Goal: Communication & Community: Answer question/provide support

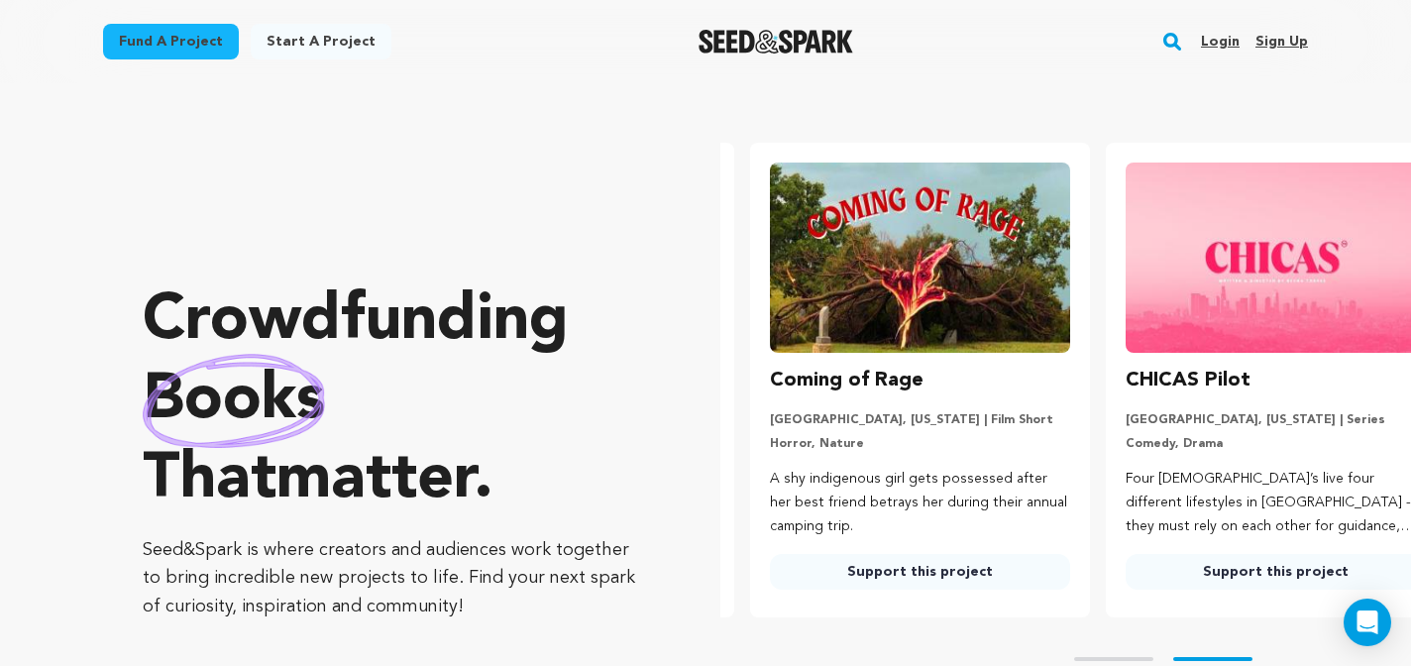
scroll to position [0, 371]
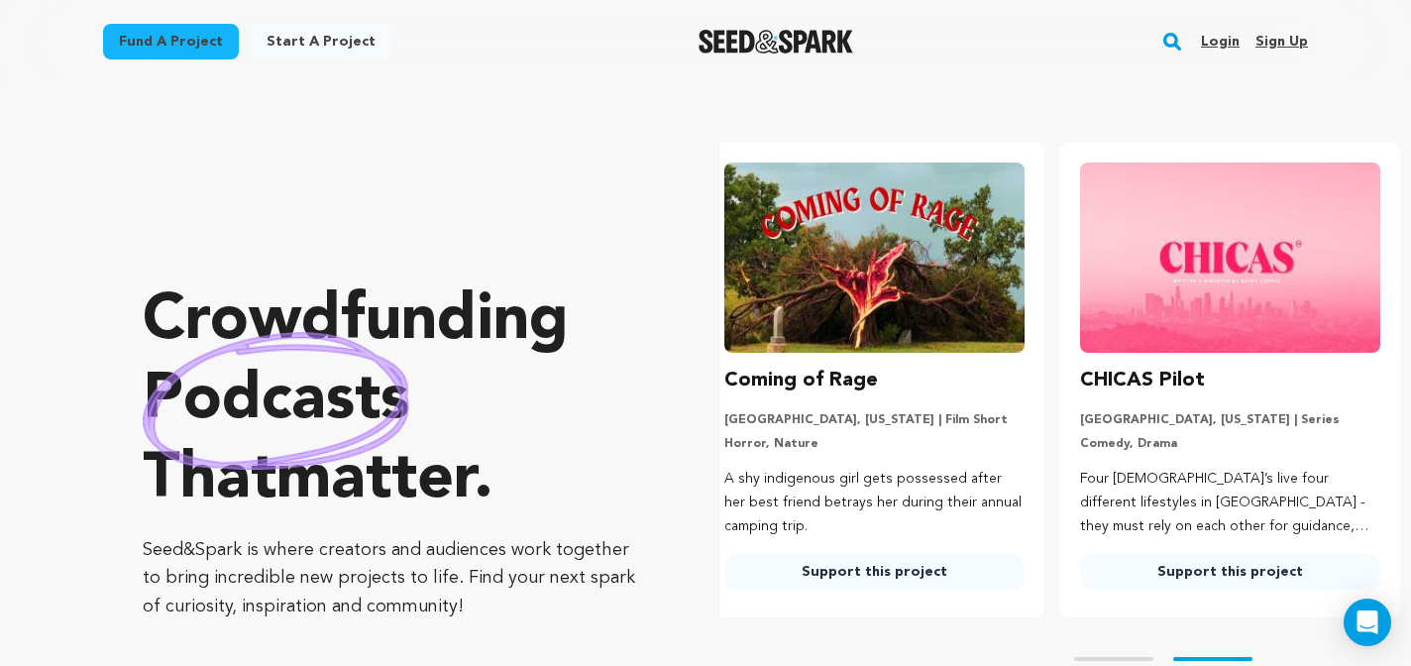
click at [1232, 36] on link "Login" at bounding box center [1220, 42] width 39 height 32
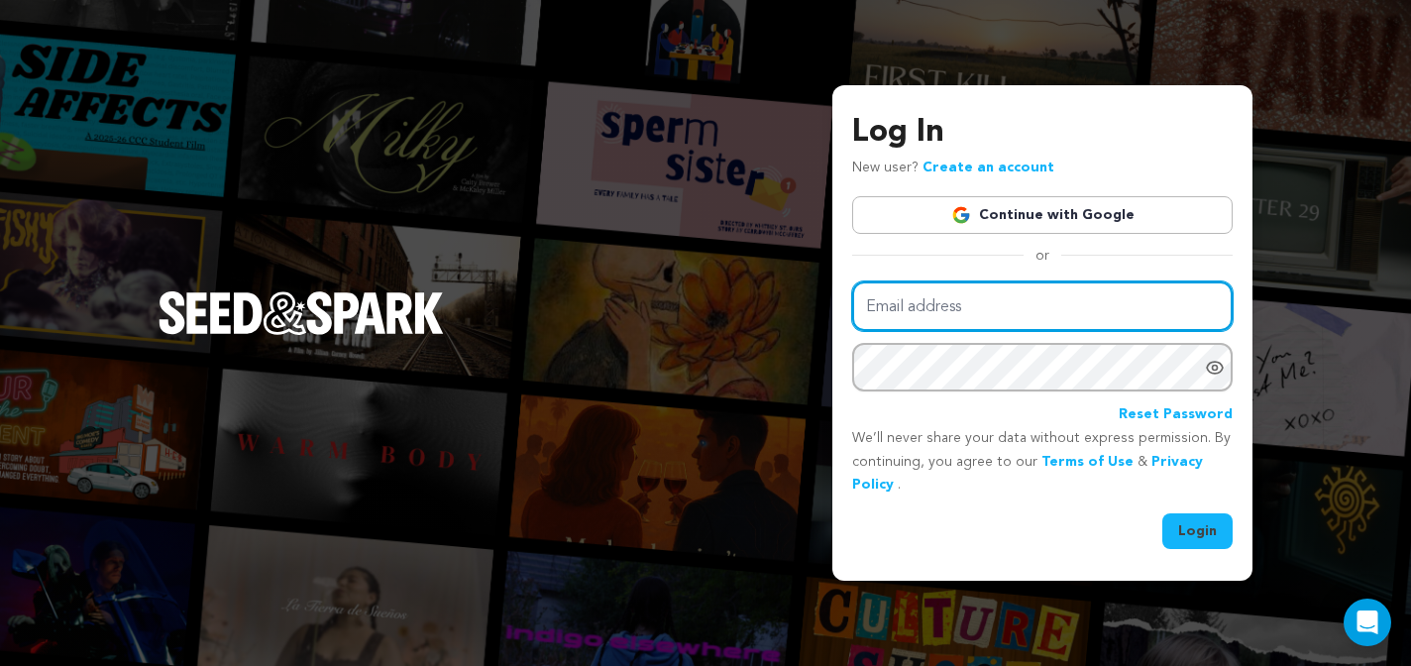
click at [1031, 307] on input "Email address" at bounding box center [1042, 306] width 381 height 51
type input "LeannaBringht@gmail.com"
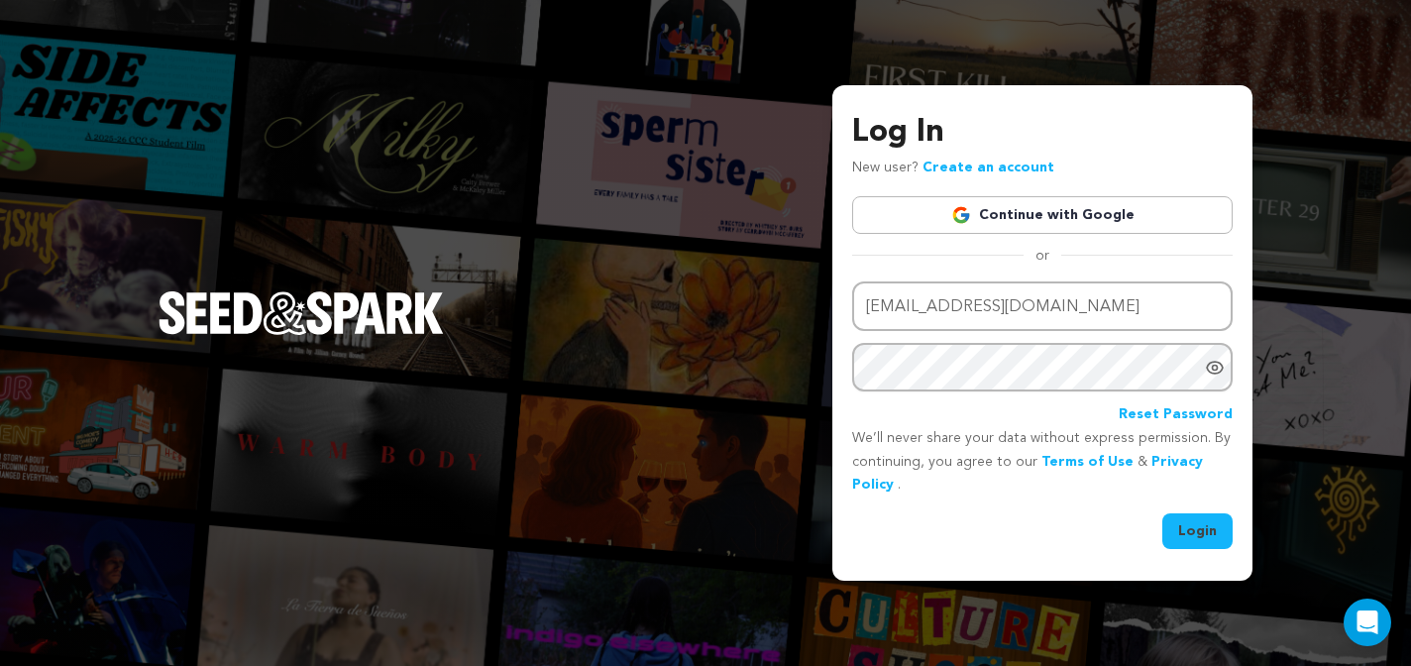
click at [1182, 539] on button "Login" at bounding box center [1198, 531] width 70 height 36
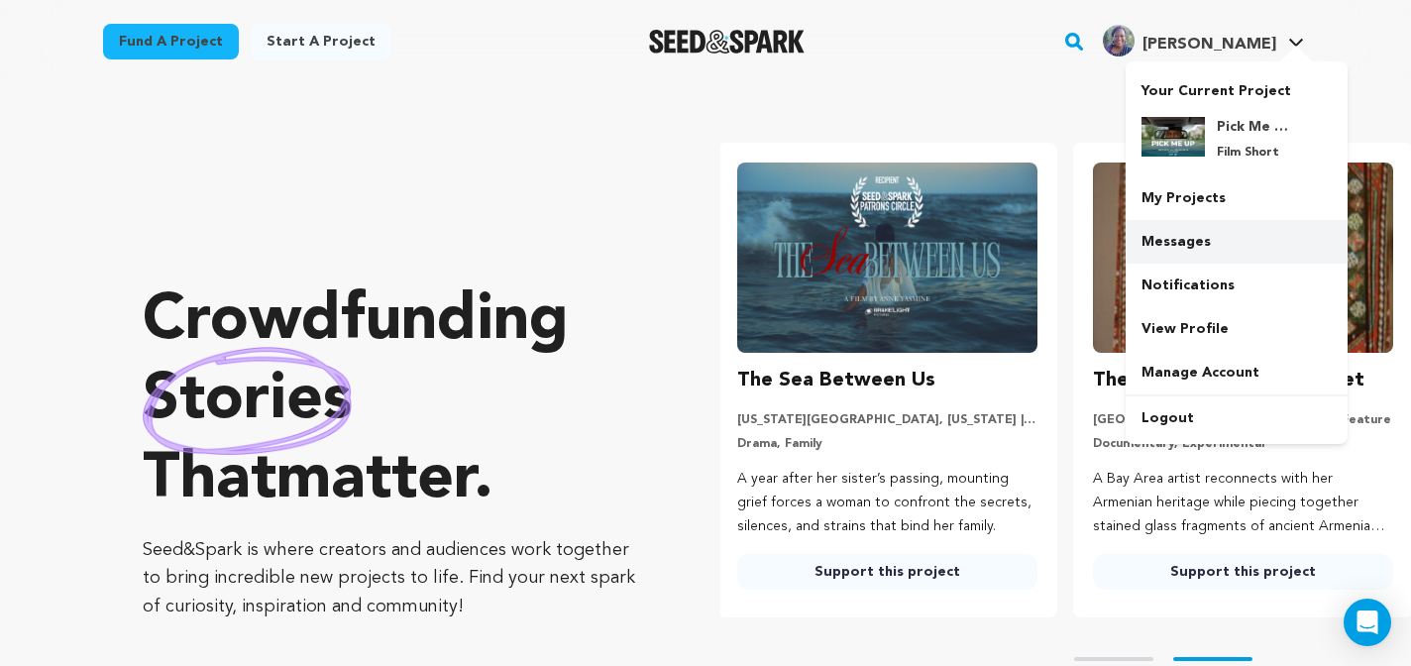
scroll to position [0, 371]
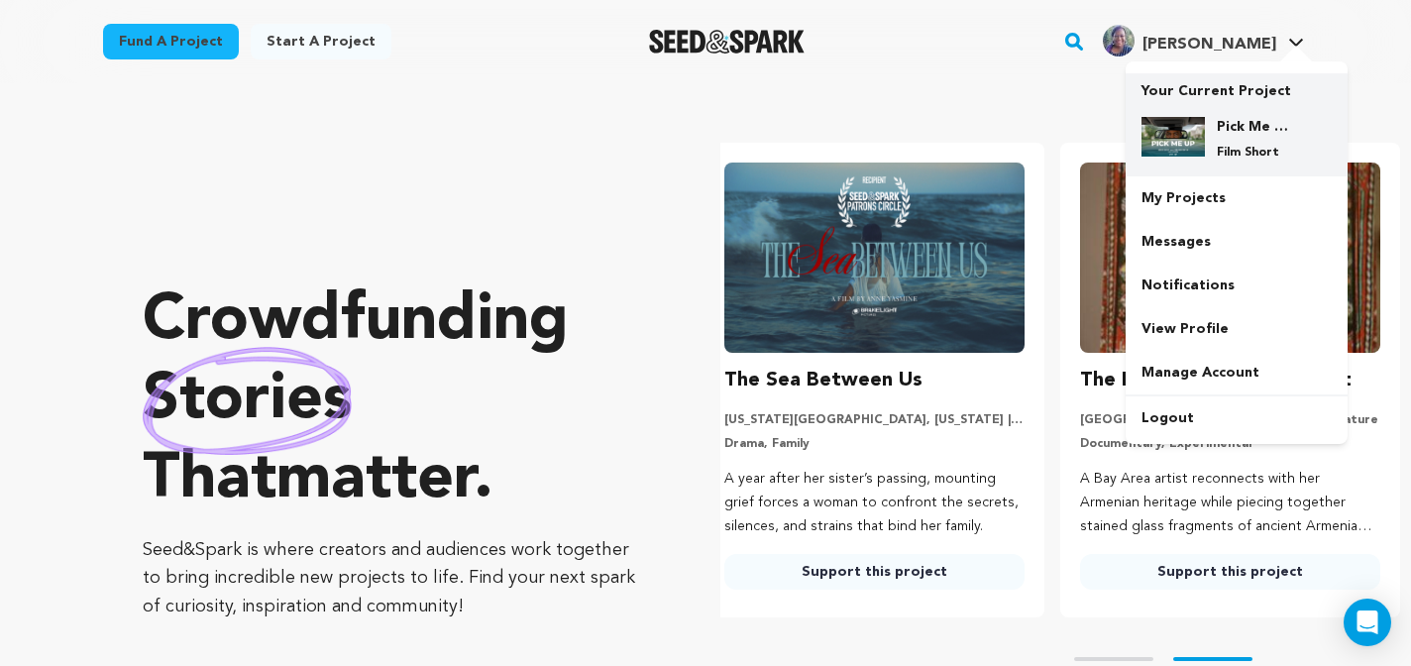
click at [1233, 151] on p "Film Short" at bounding box center [1252, 153] width 71 height 16
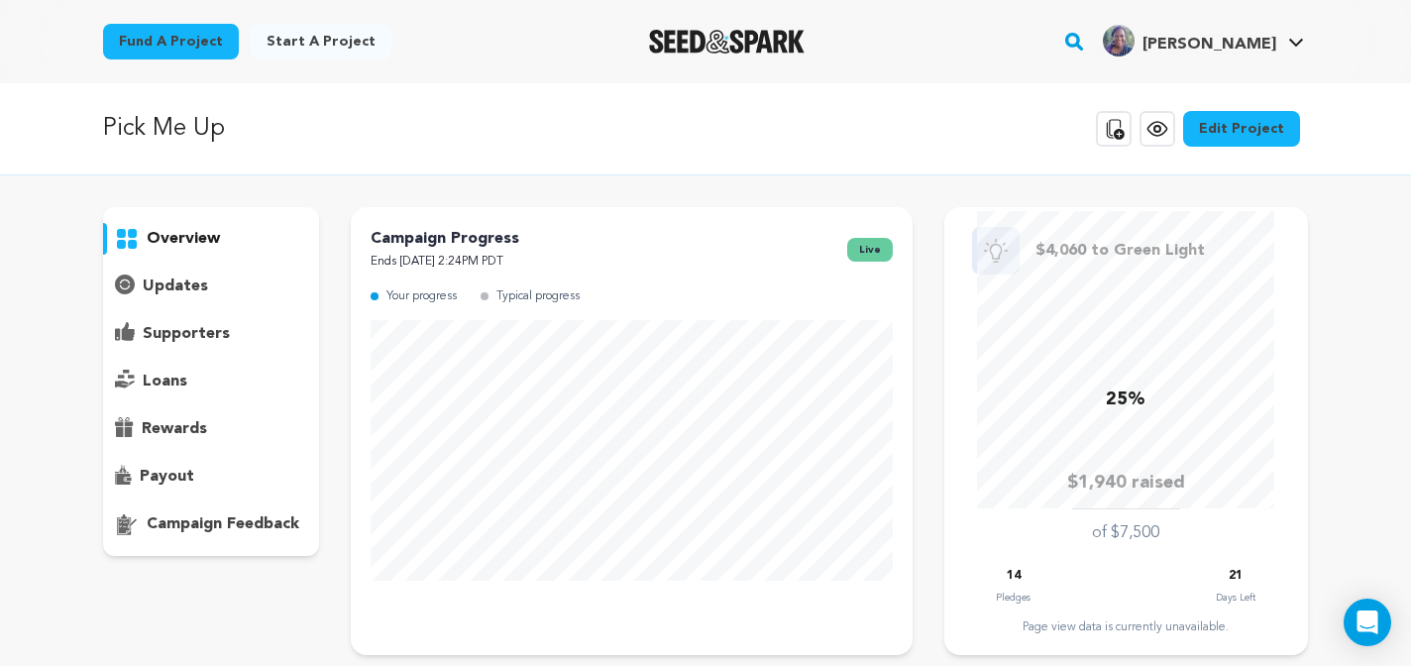
click at [201, 318] on div "supporters" at bounding box center [211, 334] width 216 height 32
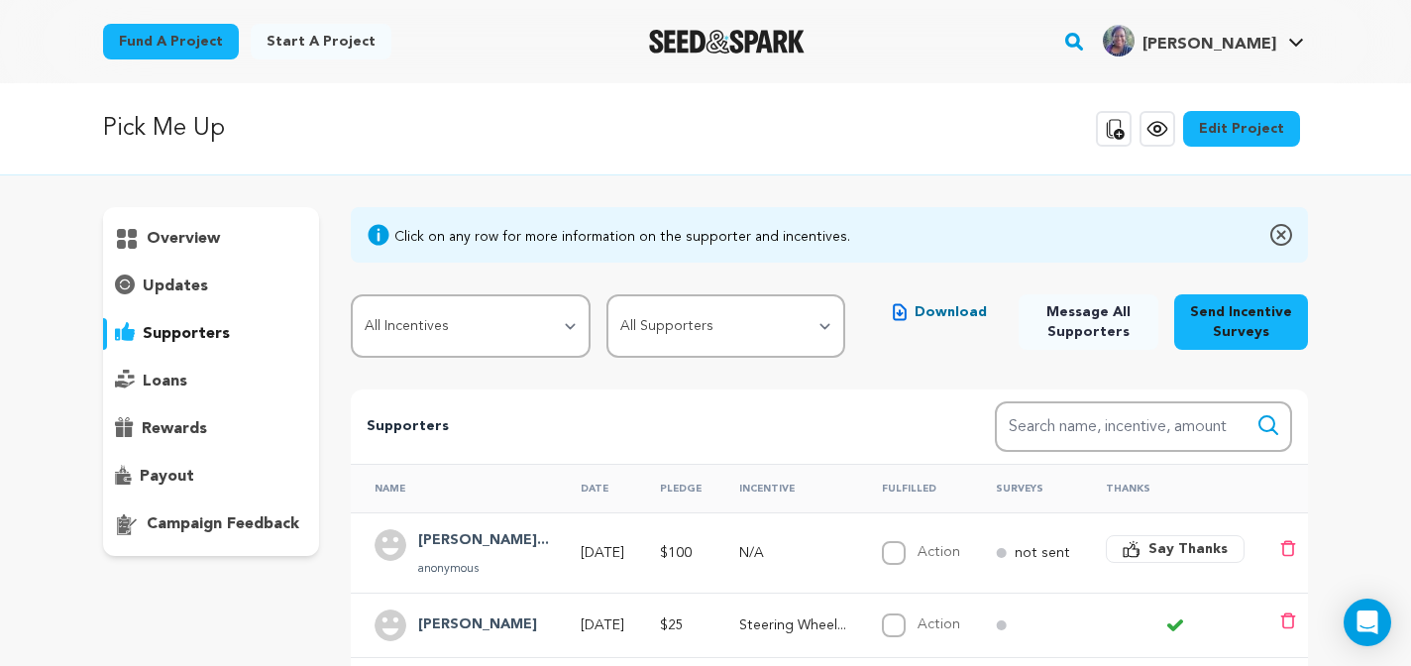
click at [1195, 549] on span "Say Thanks" at bounding box center [1188, 549] width 79 height 20
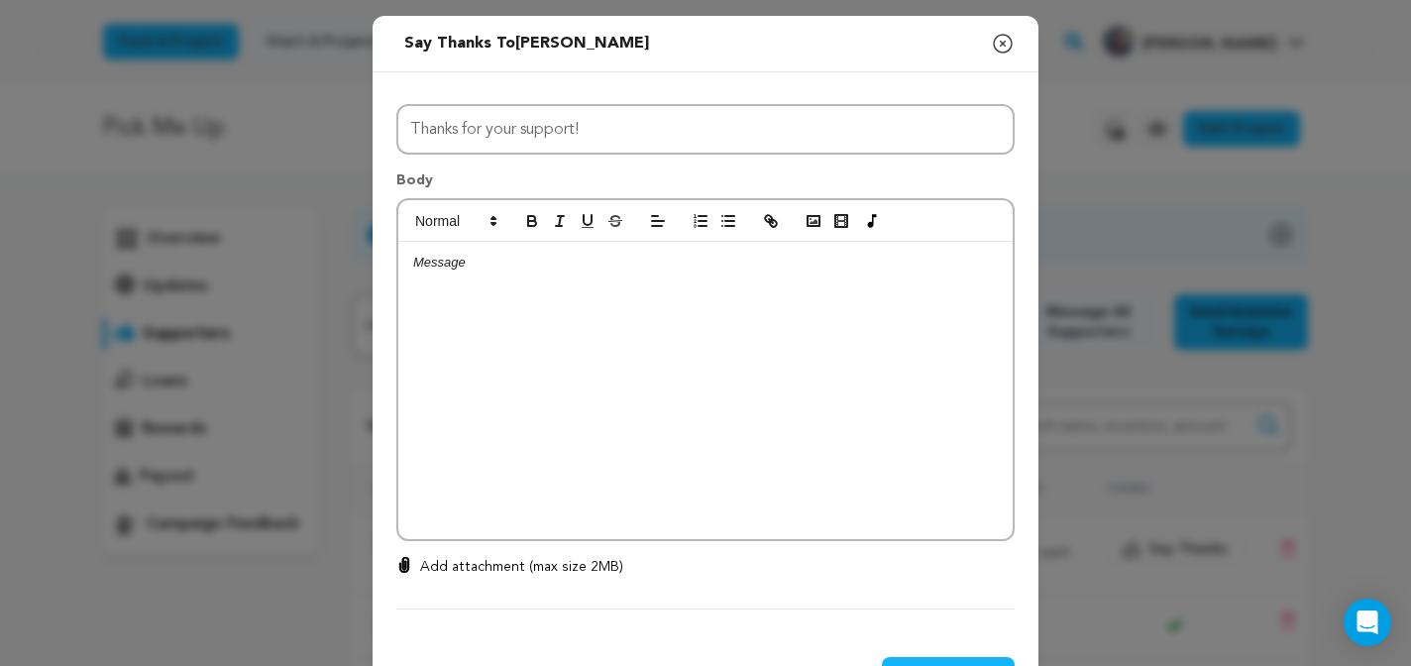
click at [703, 303] on div at bounding box center [705, 390] width 614 height 297
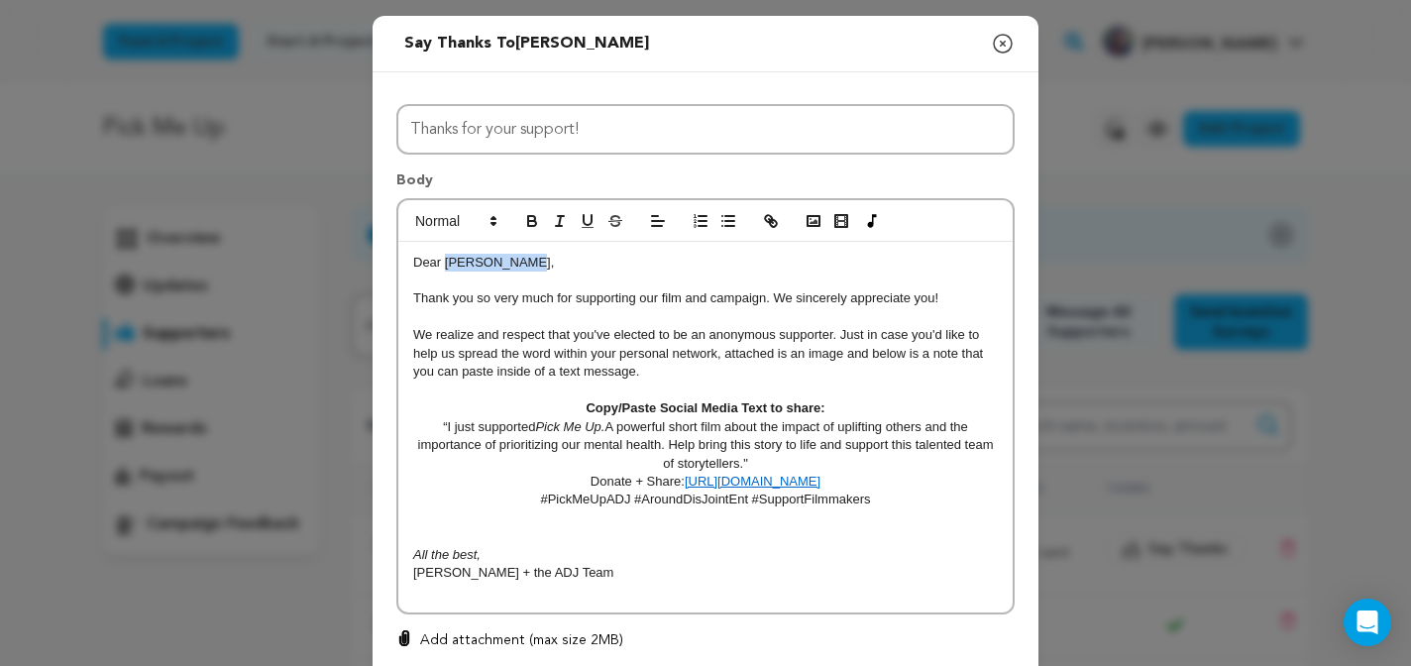
drag, startPoint x: 525, startPoint y: 259, endPoint x: 446, endPoint y: 265, distance: 79.5
click at [446, 265] on p "Dear Ms. LaRonda," at bounding box center [705, 263] width 585 height 18
drag, startPoint x: 832, startPoint y: 338, endPoint x: 832, endPoint y: 352, distance: 13.9
click at [832, 339] on p "We realize and respect that you've elected to be an anonymous supporter. Just i…" at bounding box center [705, 353] width 585 height 55
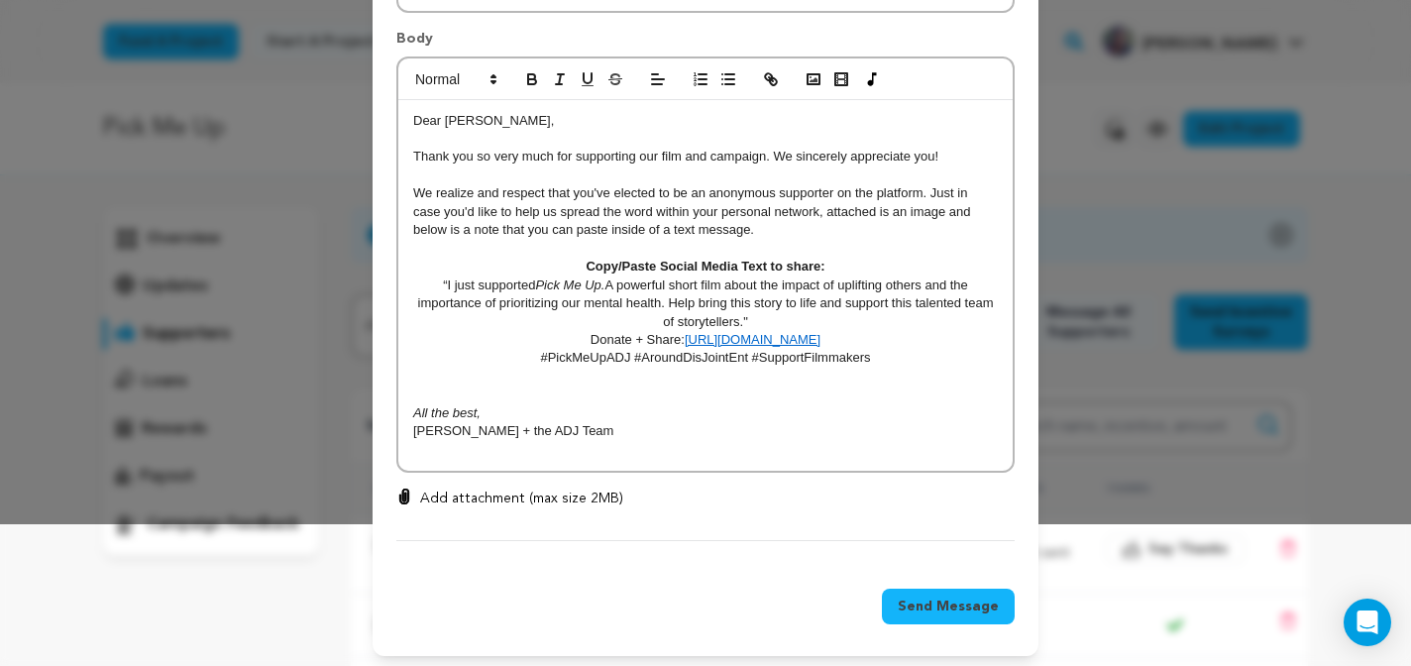
scroll to position [149, 0]
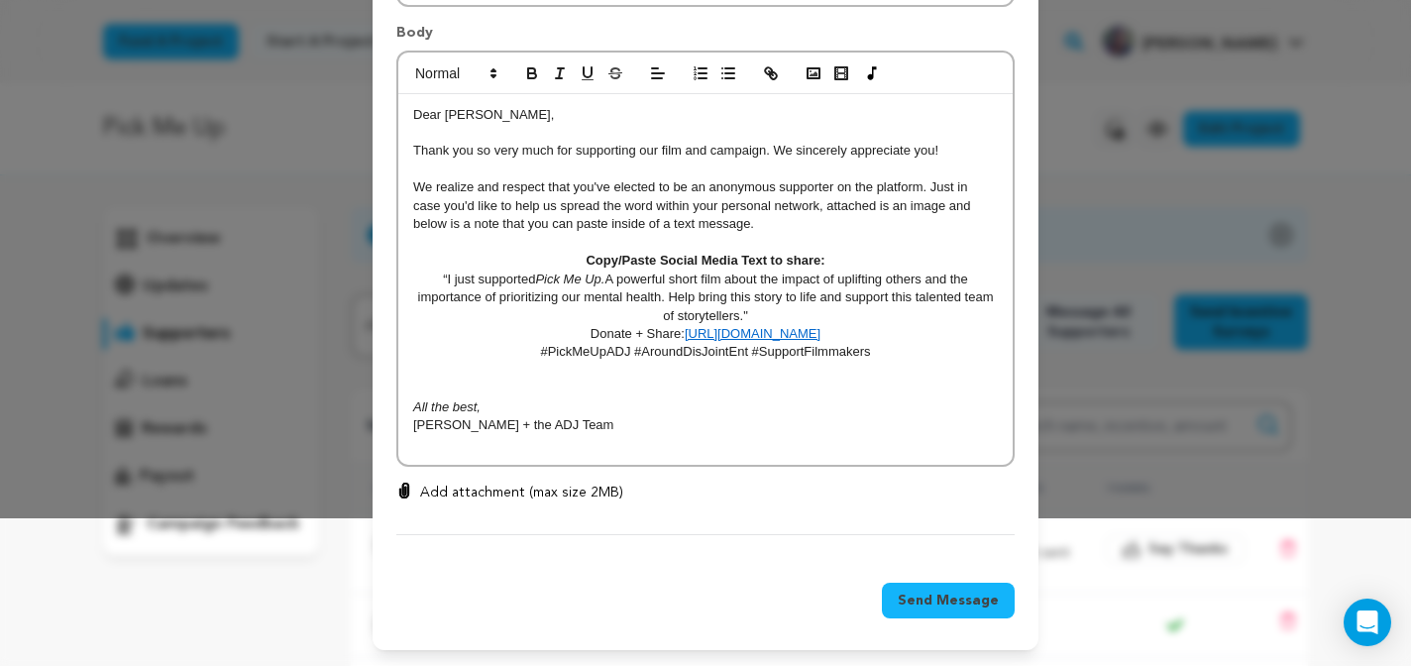
click at [532, 494] on p "Add attachment (max size 2MB)" at bounding box center [521, 493] width 203 height 20
click at [405, 483] on input "Add attachment (max size 2MB)" at bounding box center [404, 482] width 1 height 1
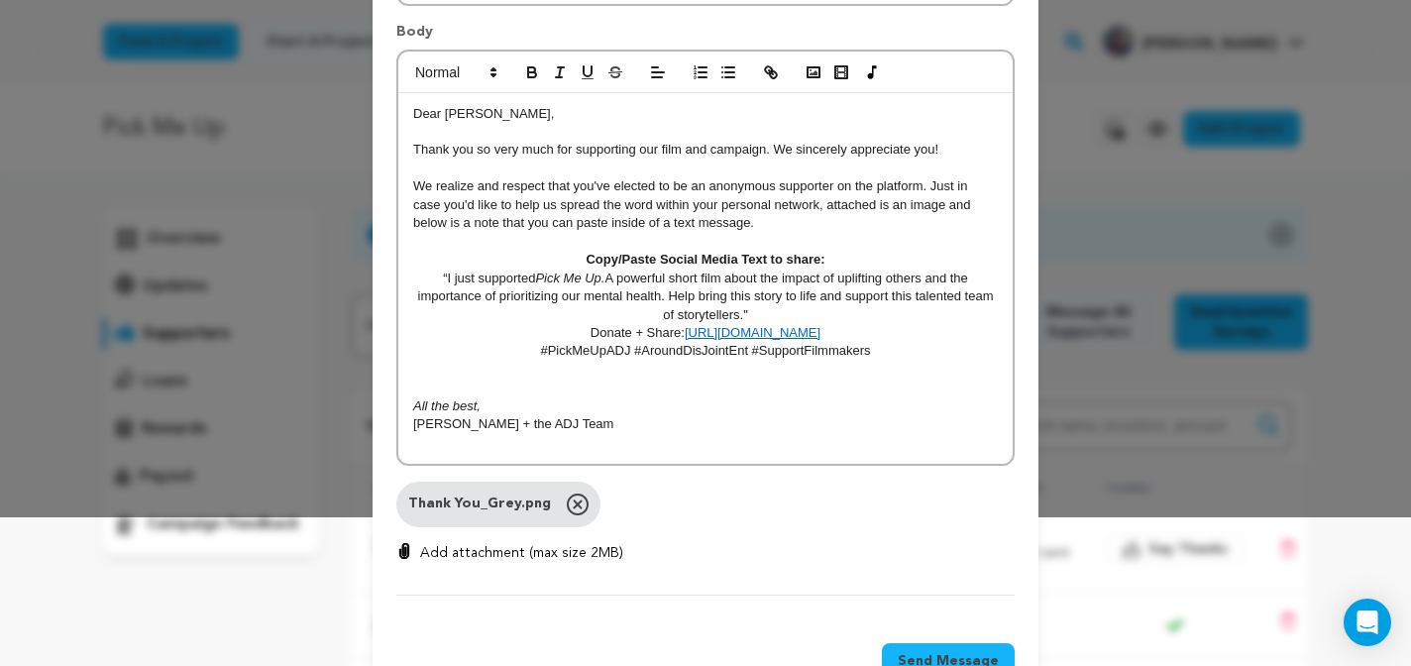
click at [949, 651] on button "Send Message" at bounding box center [948, 661] width 133 height 36
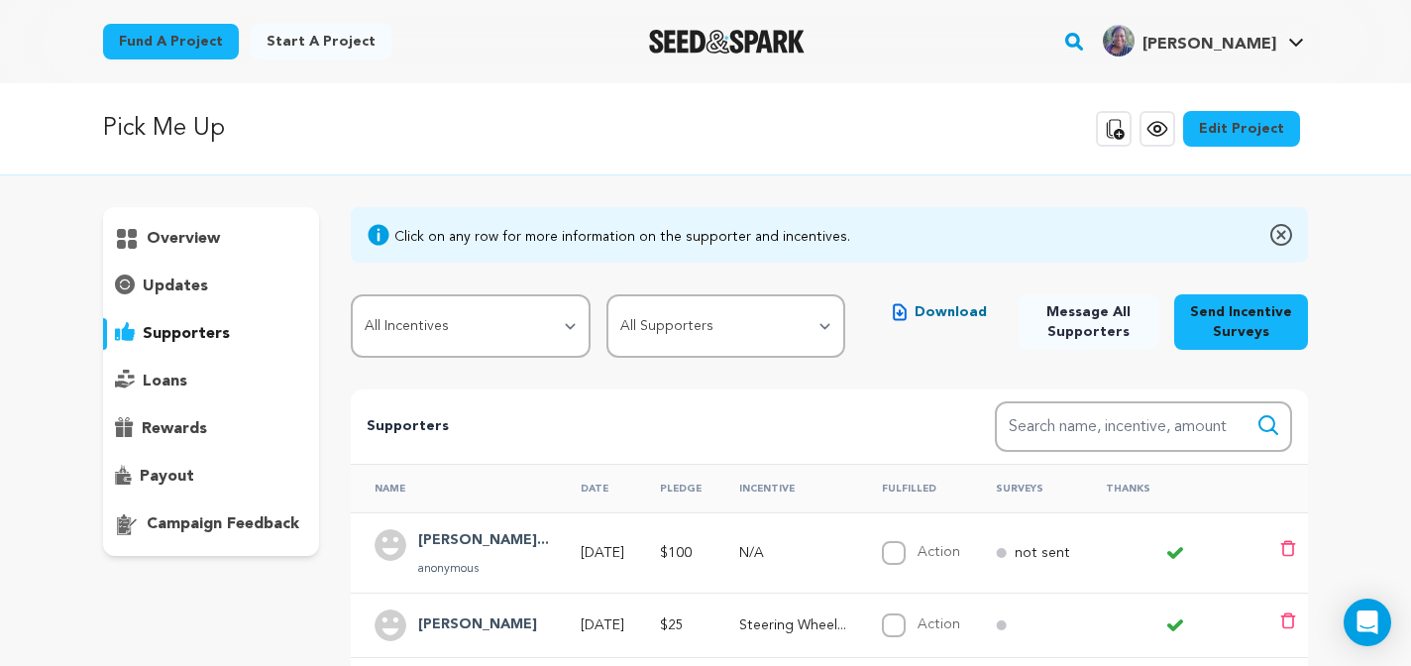
click at [1234, 44] on span "Leanna B." at bounding box center [1210, 45] width 134 height 16
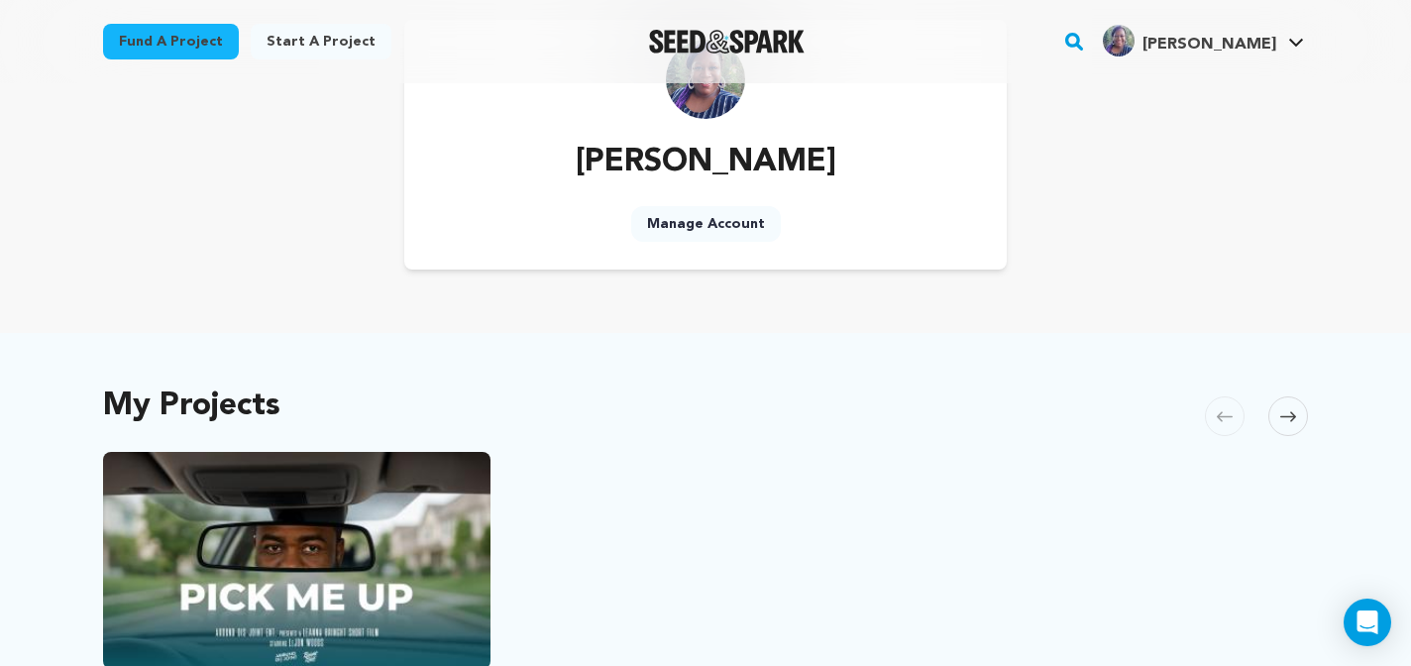
scroll to position [35, 0]
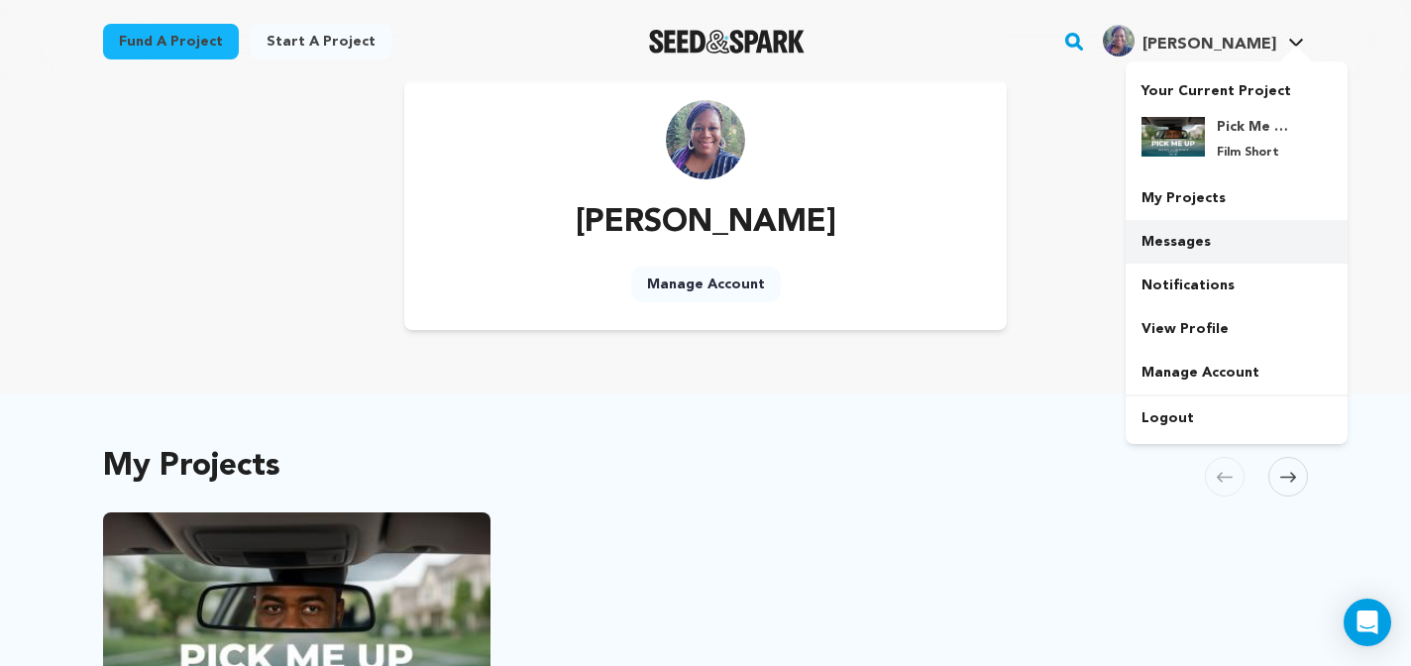
click at [1188, 243] on link "Messages" at bounding box center [1237, 242] width 222 height 44
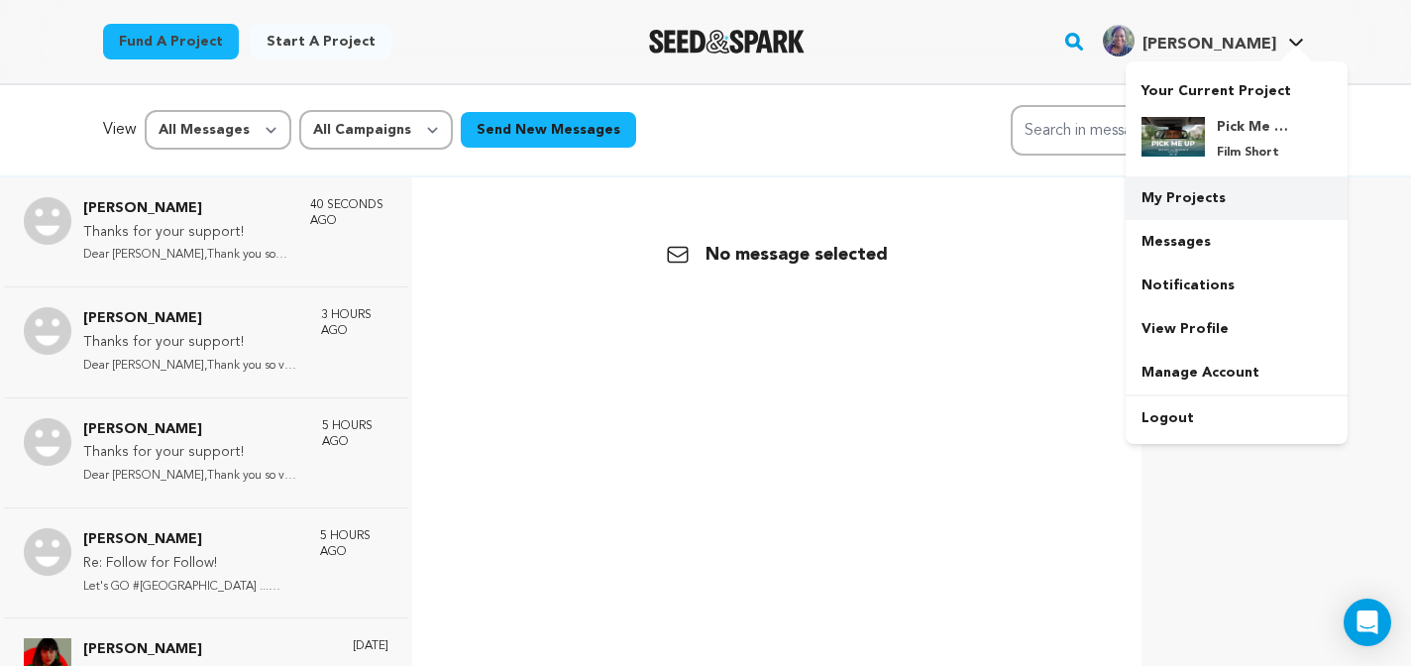
click at [1201, 181] on link "My Projects" at bounding box center [1237, 198] width 222 height 44
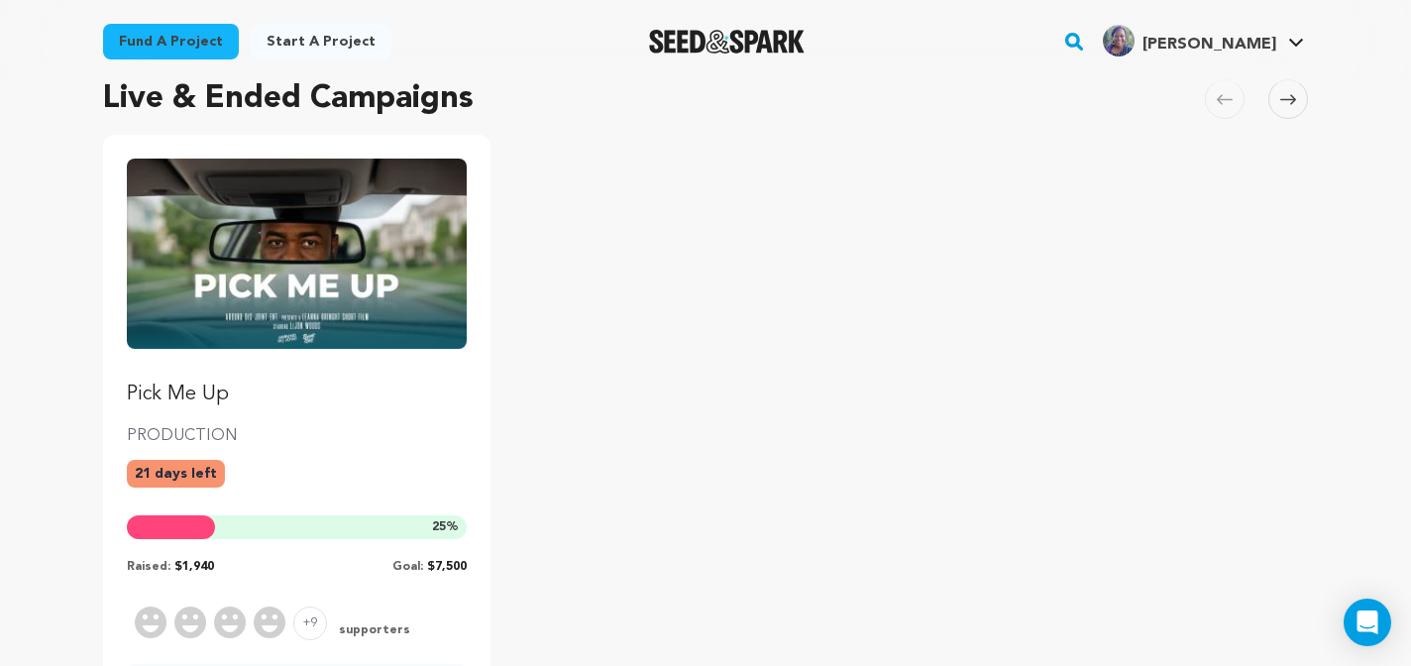
scroll to position [259, 0]
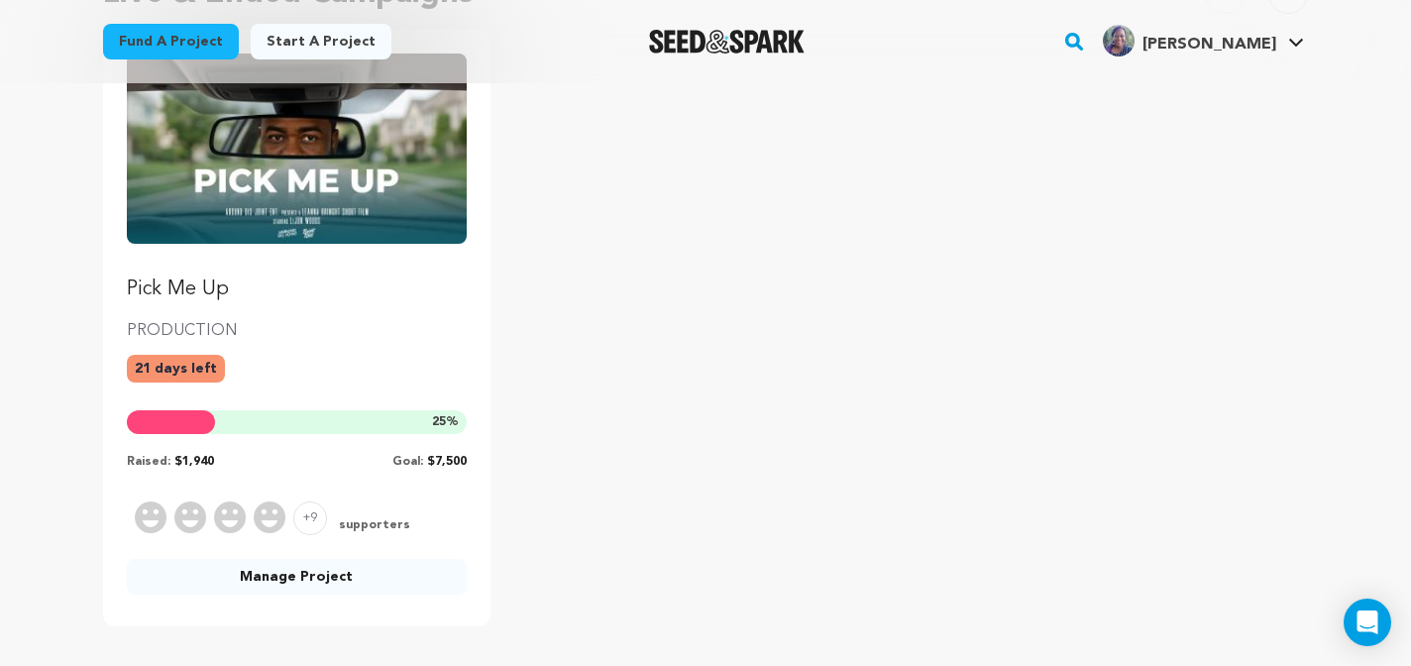
click at [306, 579] on link "Manage Project" at bounding box center [297, 577] width 340 height 36
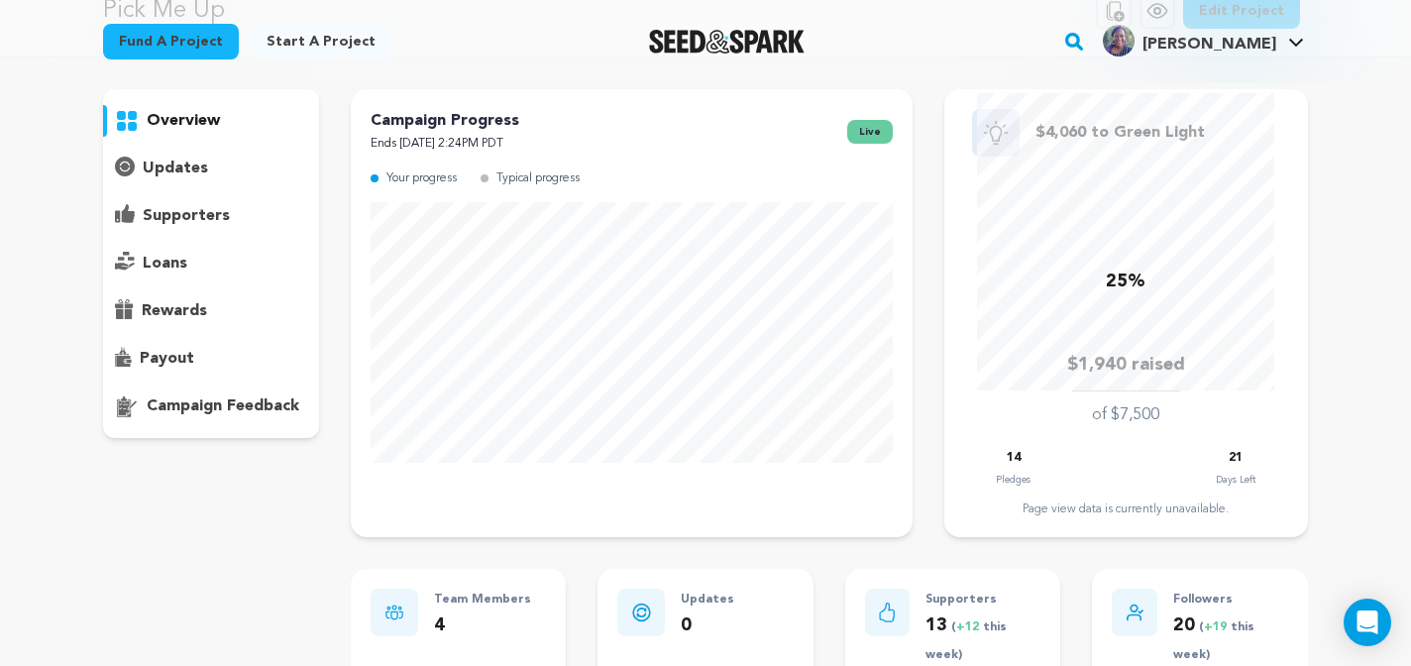
scroll to position [99, 0]
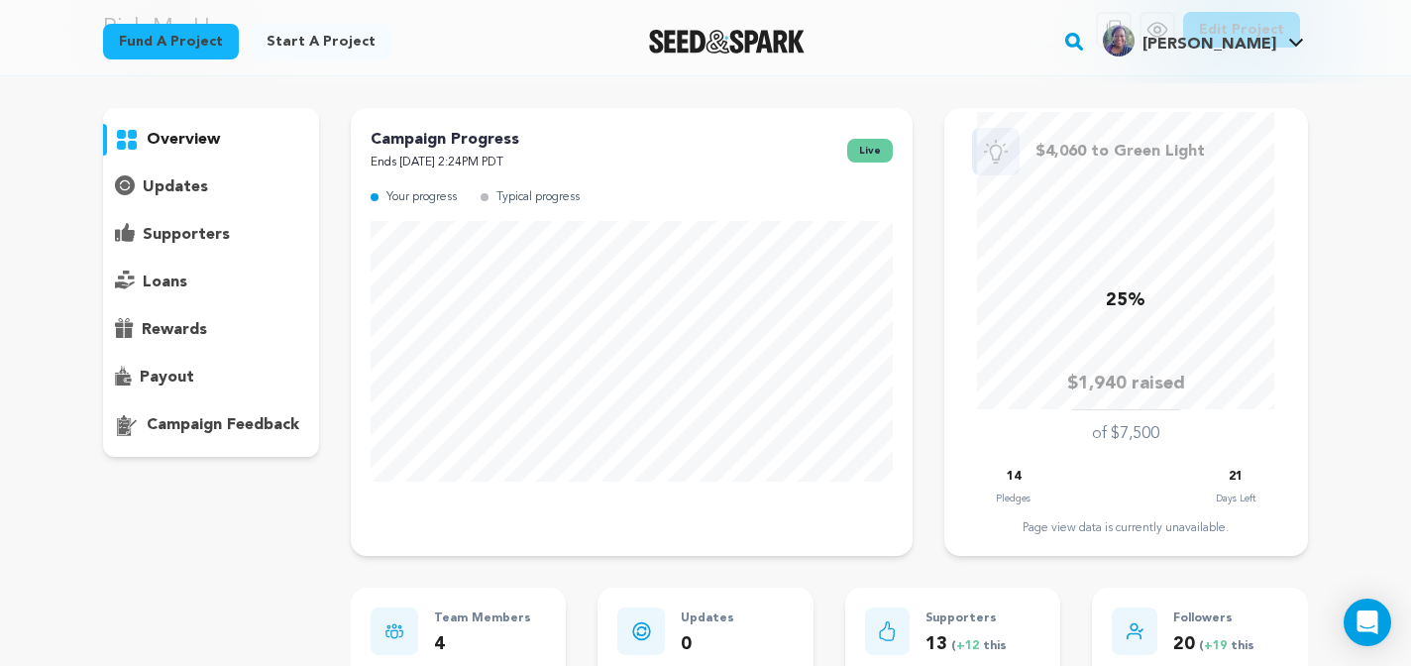
click at [180, 222] on div "supporters" at bounding box center [211, 235] width 216 height 32
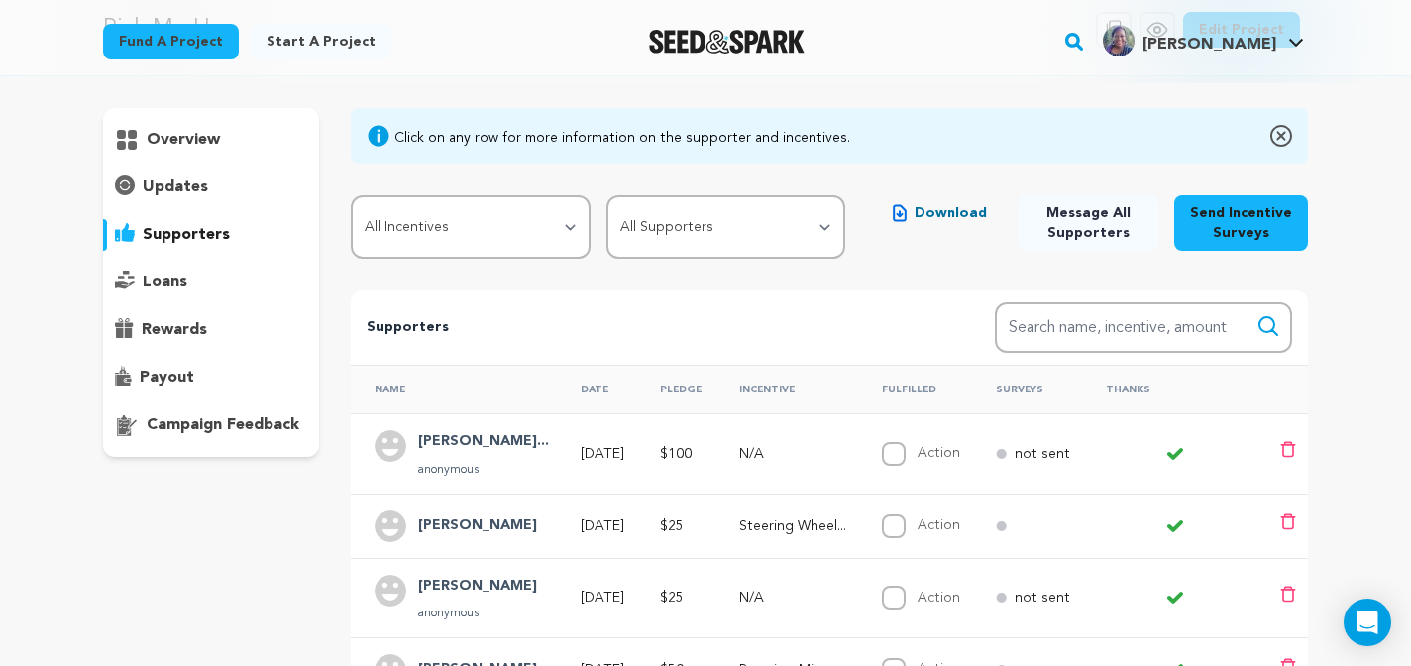
click at [496, 433] on h4 "Rik Swartzwelde..." at bounding box center [483, 442] width 131 height 24
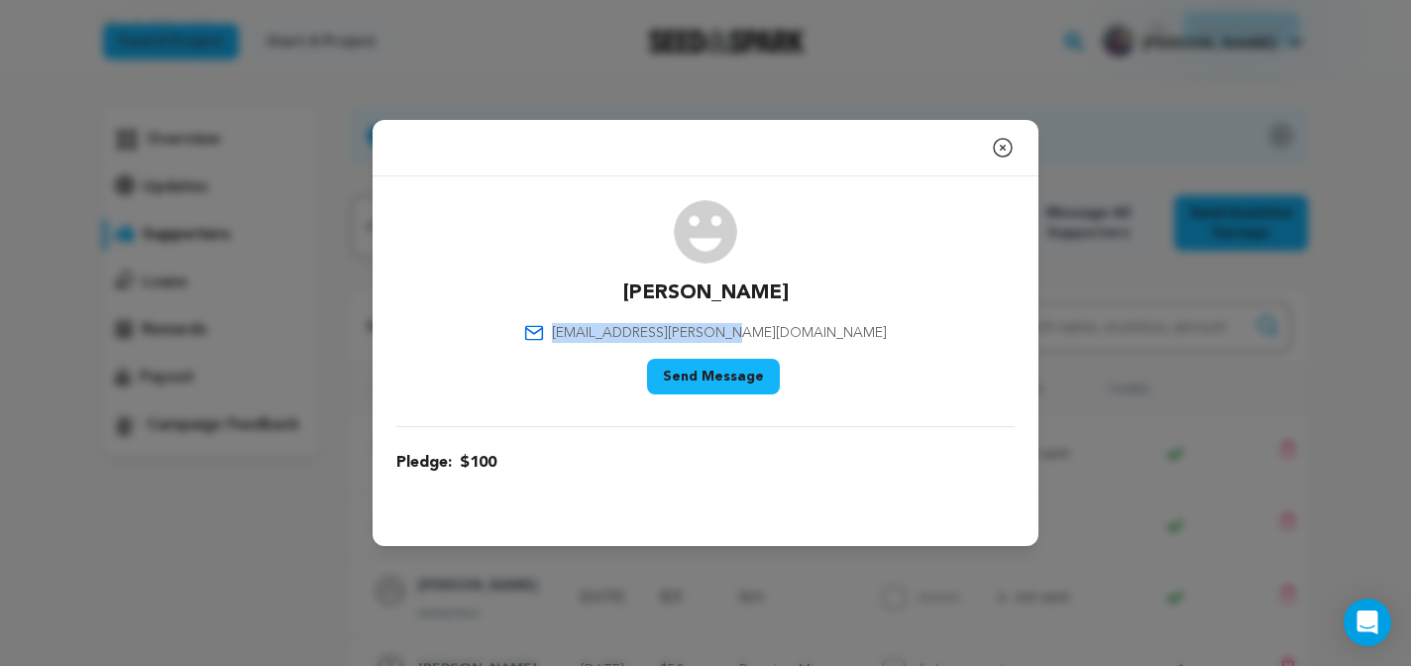
drag, startPoint x: 817, startPoint y: 328, endPoint x: 645, endPoint y: 328, distance: 171.5
click at [645, 328] on div "Rik Swartzwelder rik.swartzwelder@att.net Say Thank You Send Message" at bounding box center [705, 301] width 618 height 202
copy span "rik.swartzwelder@att.net"
click at [1000, 149] on icon "button" at bounding box center [1003, 148] width 24 height 24
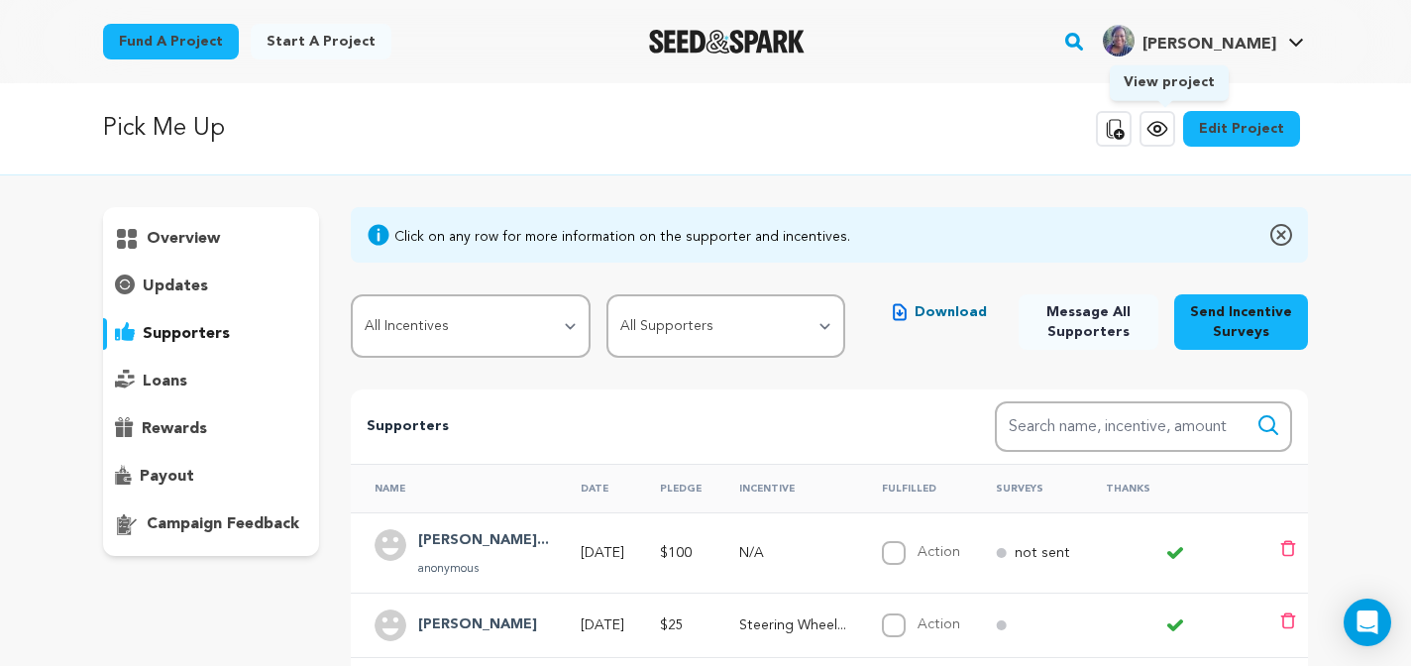
click at [1159, 130] on icon at bounding box center [1158, 129] width 24 height 24
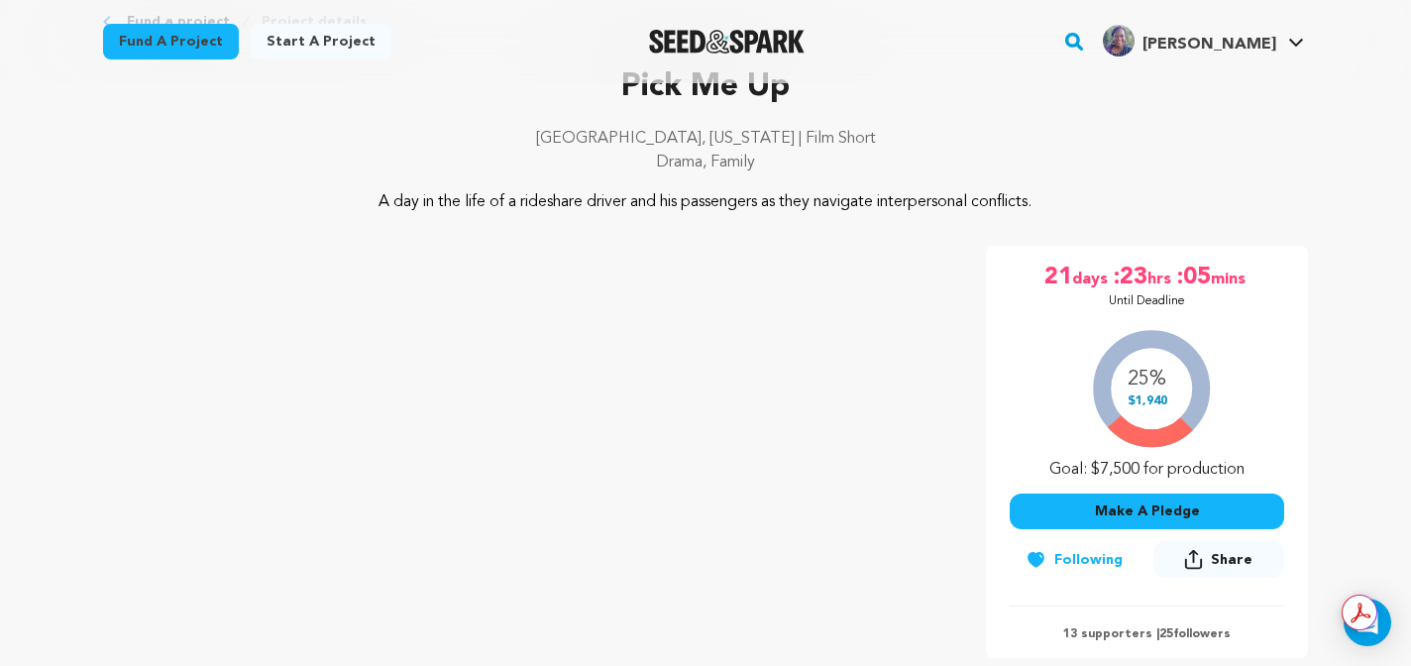
scroll to position [68, 0]
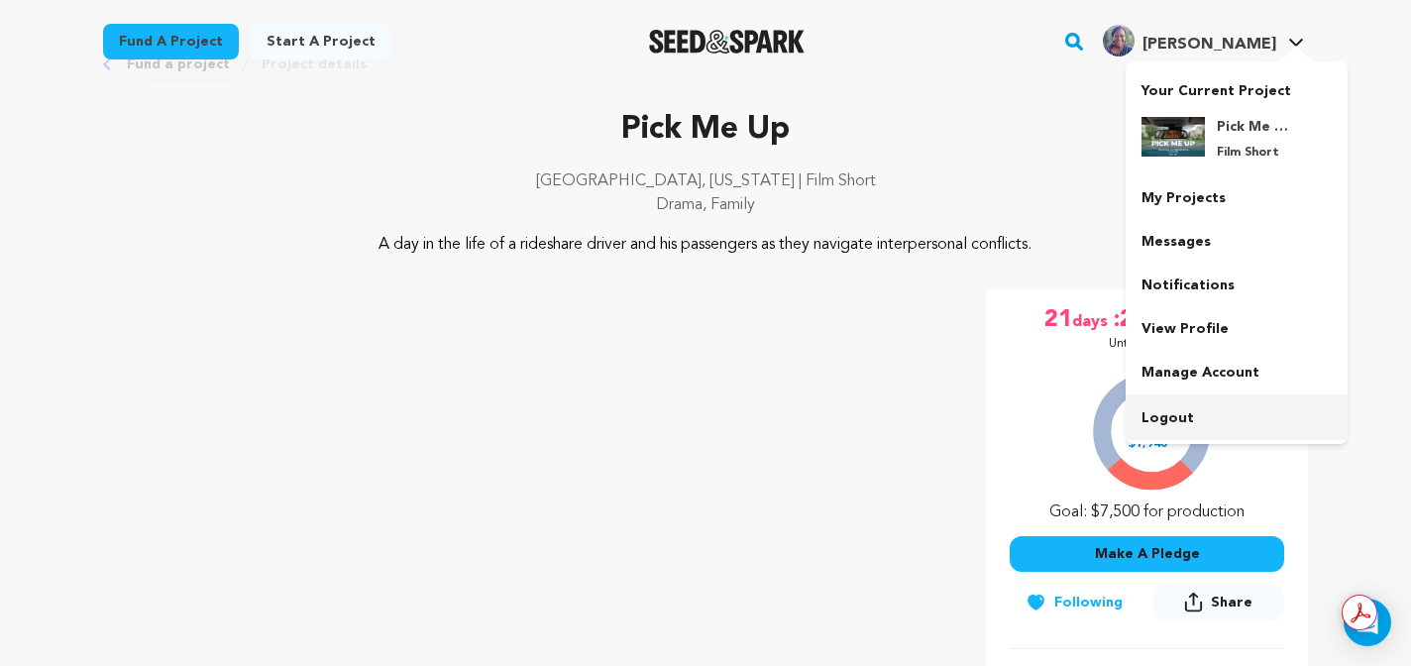
click at [1172, 409] on link "Logout" at bounding box center [1237, 418] width 222 height 44
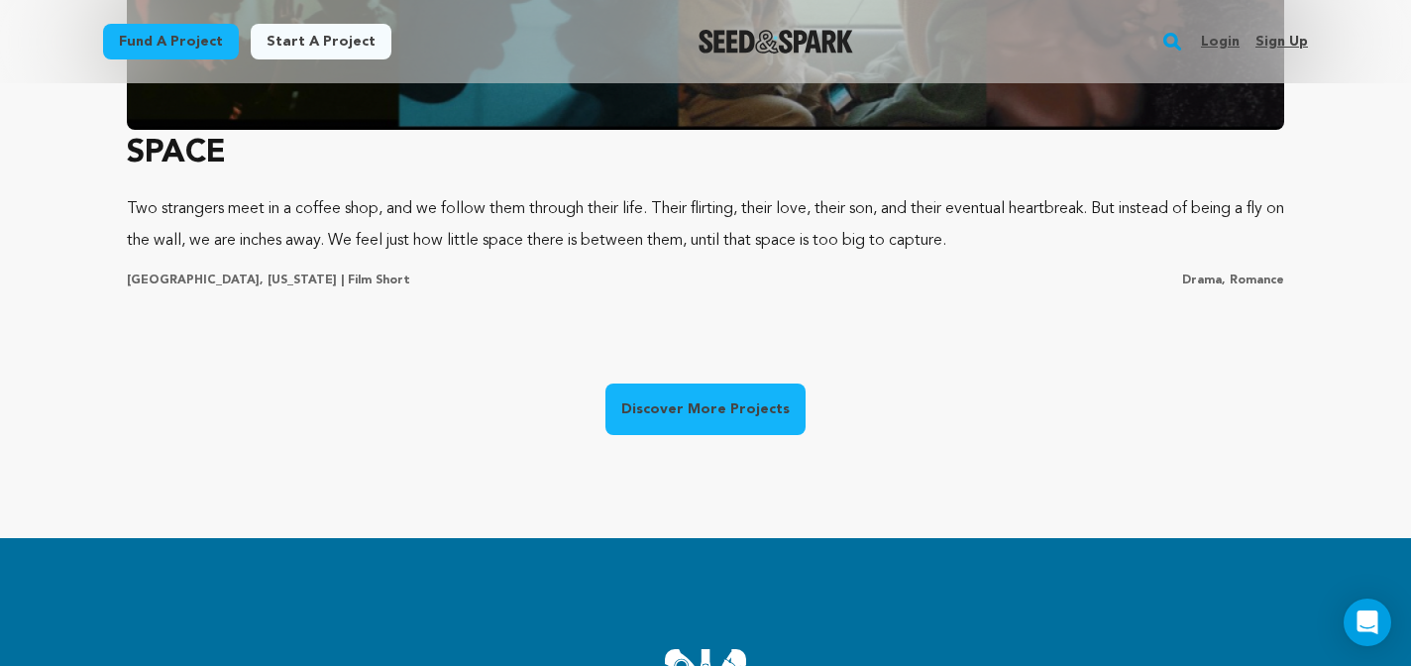
click at [727, 404] on link "Discover More Projects" at bounding box center [706, 410] width 200 height 52
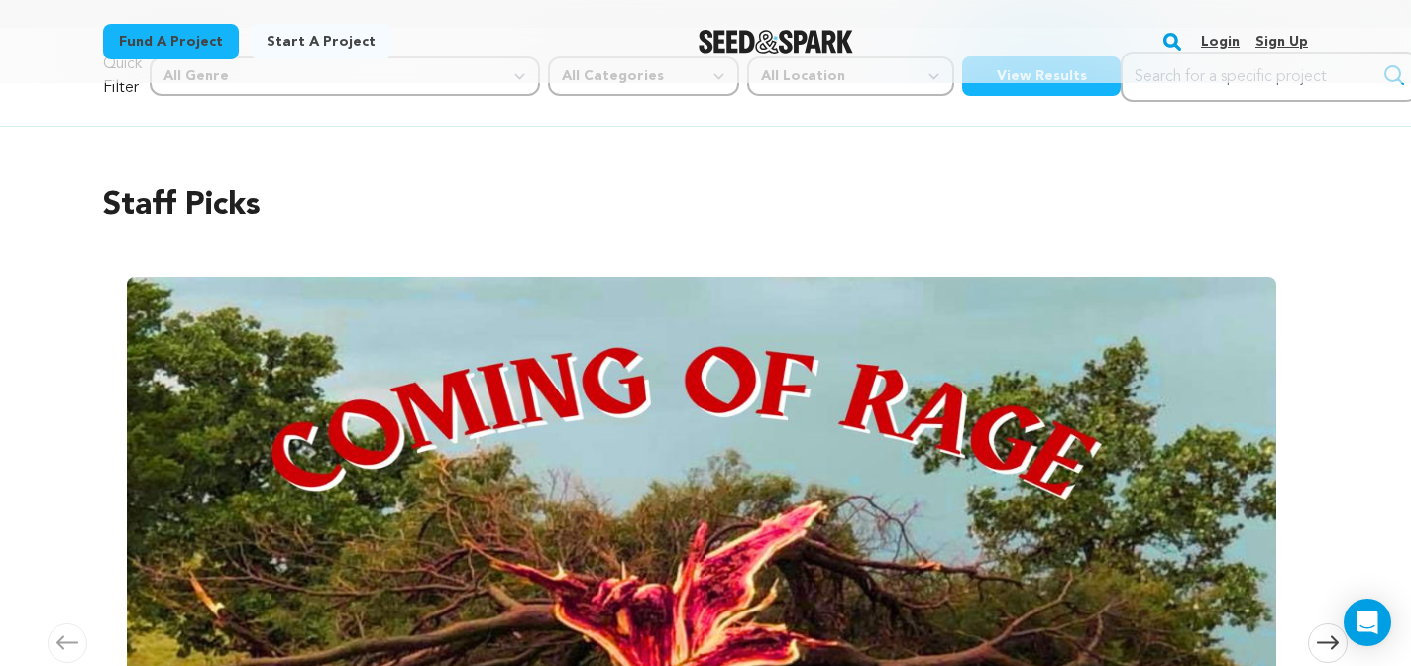
scroll to position [290, 0]
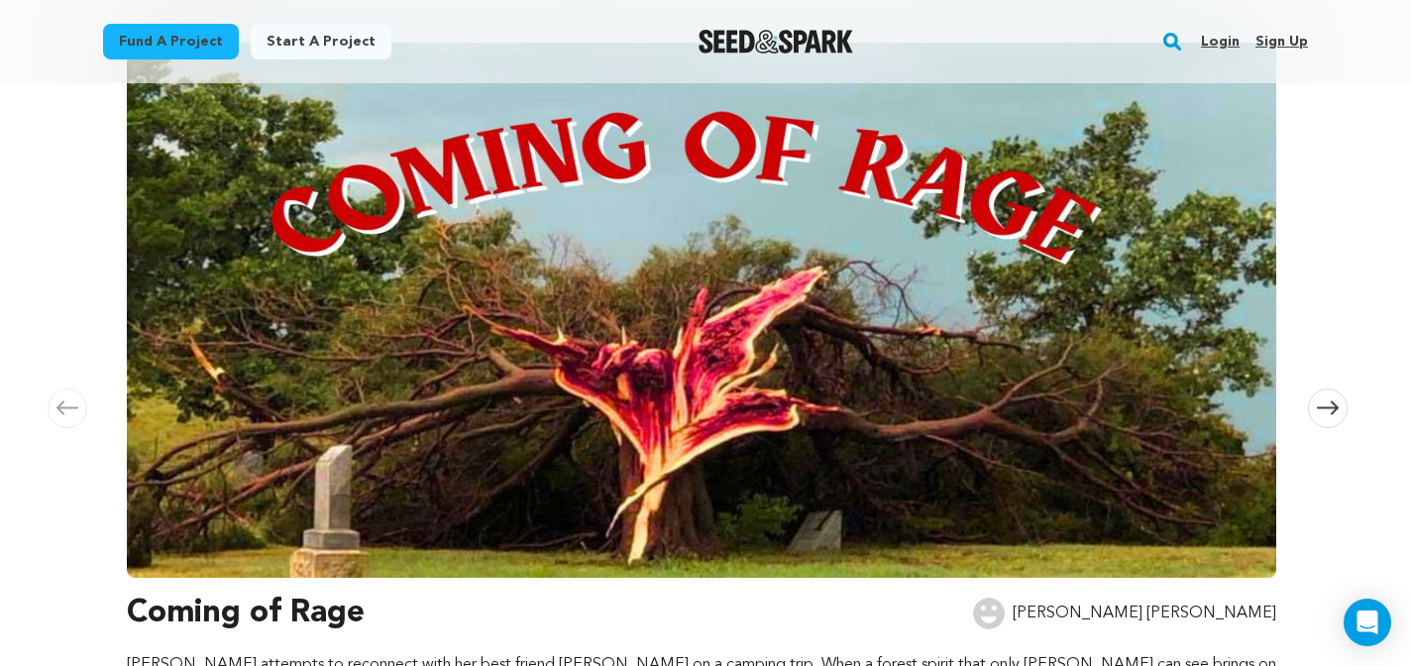
click at [1325, 413] on icon at bounding box center [1328, 407] width 22 height 15
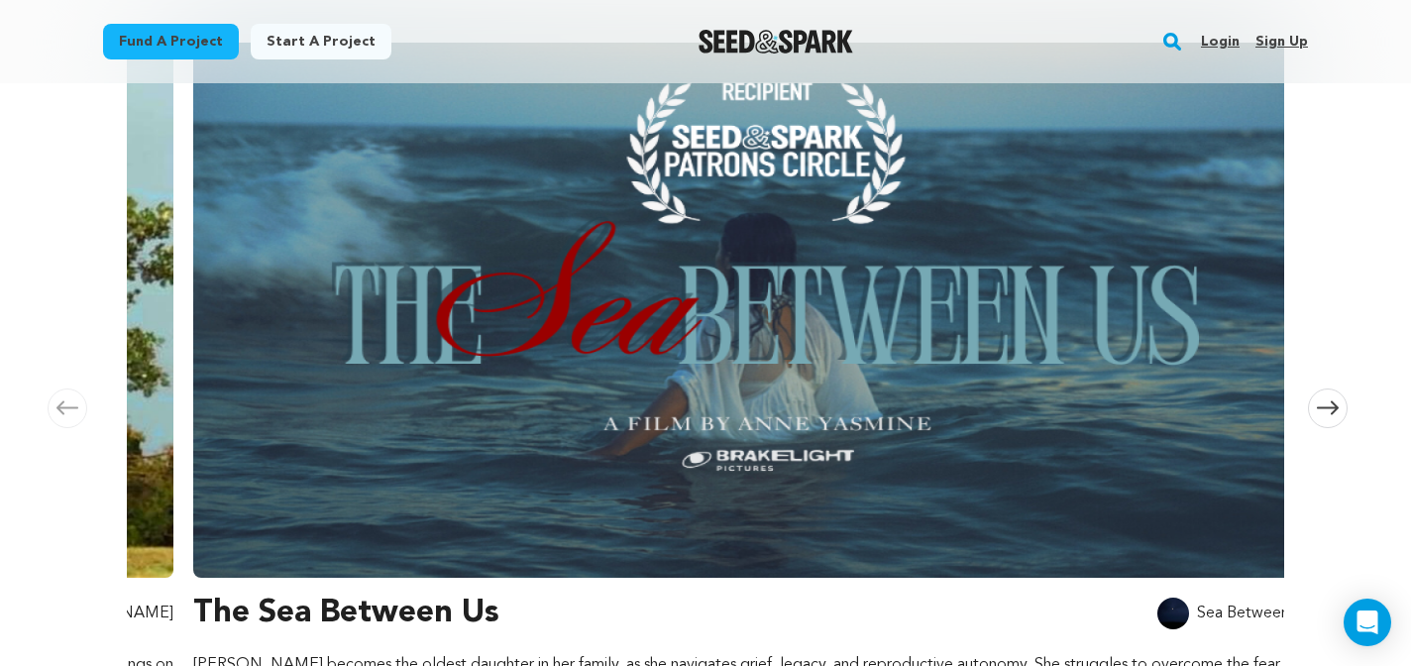
scroll to position [0, 1170]
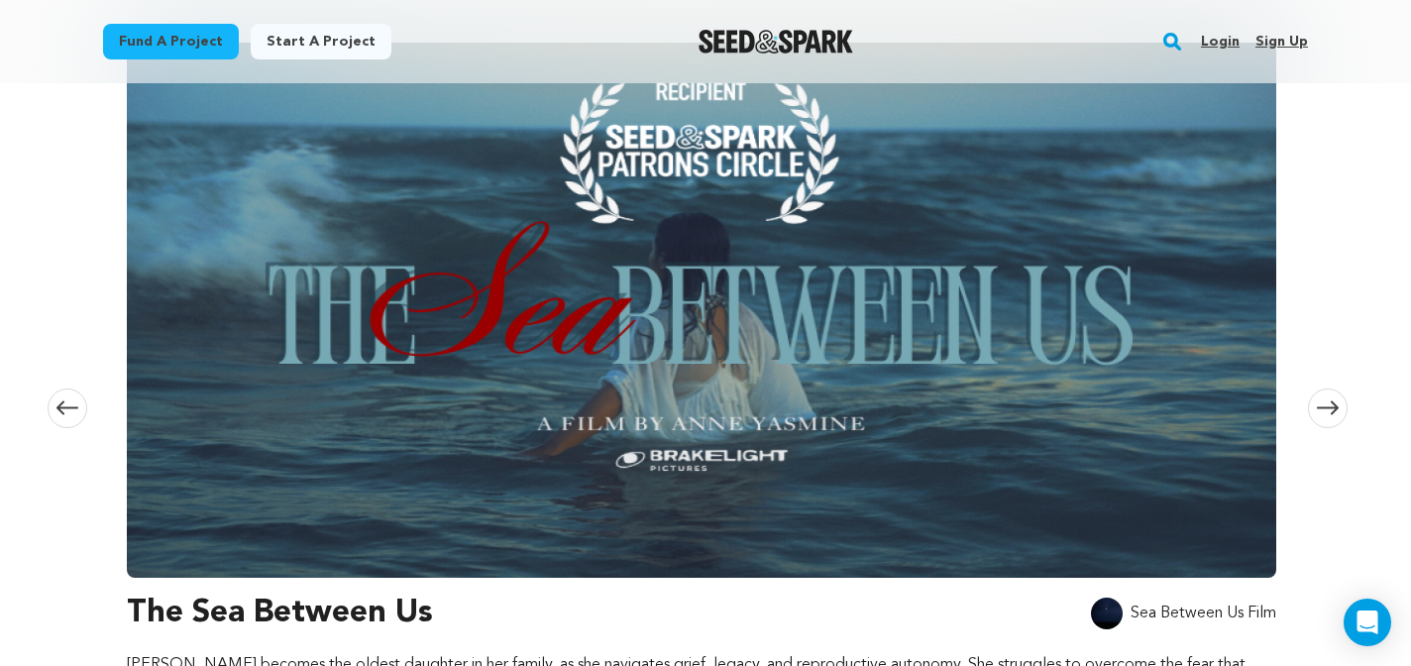
click at [1329, 409] on icon at bounding box center [1328, 407] width 22 height 15
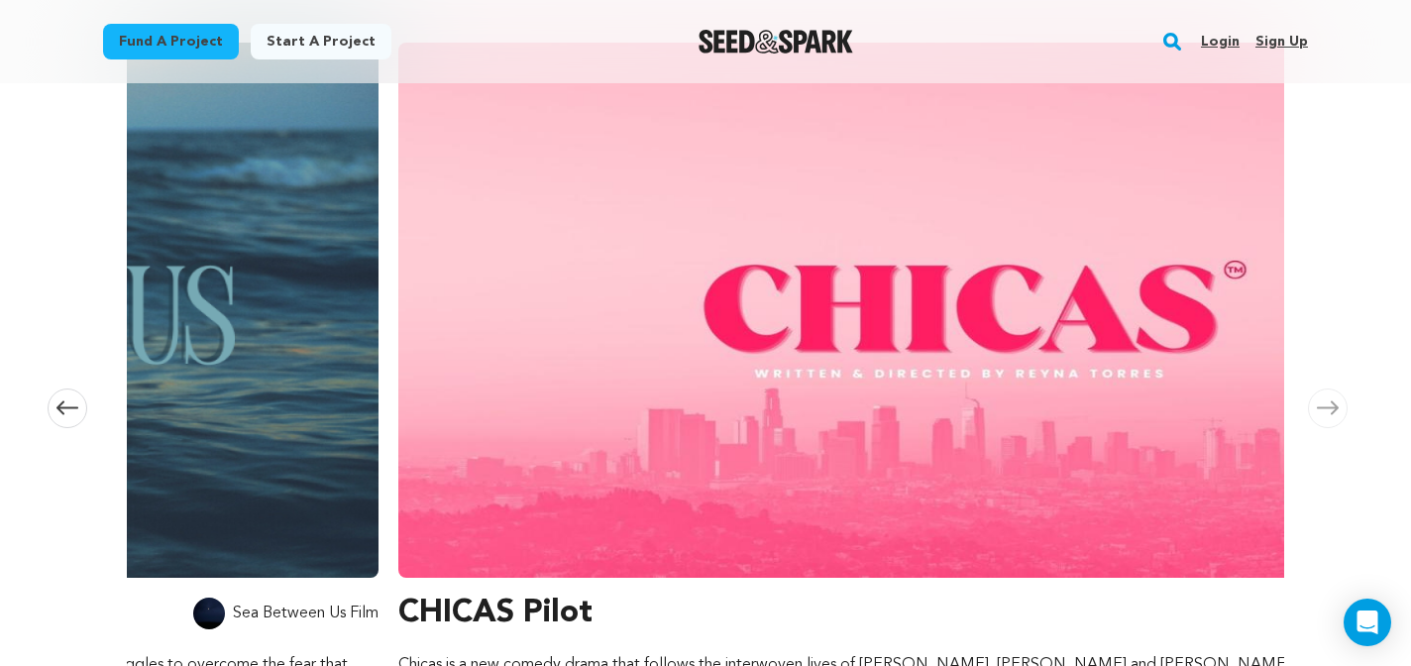
scroll to position [0, 2339]
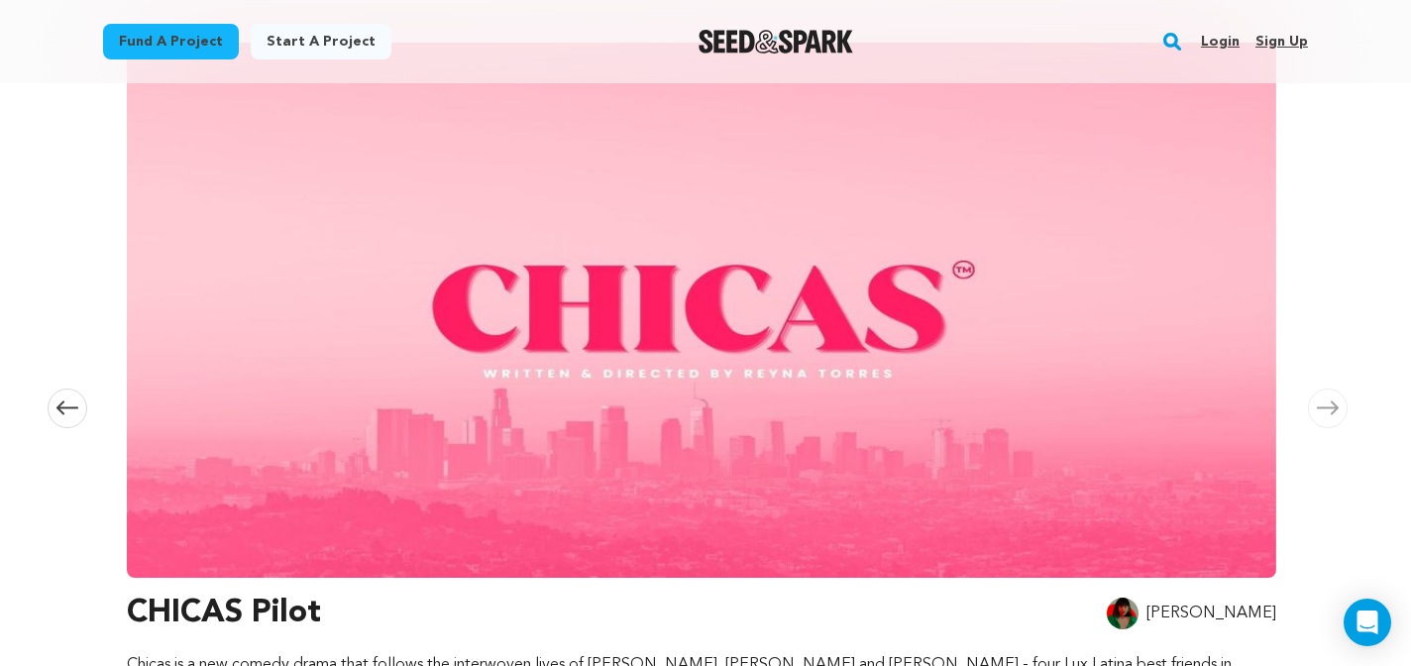
click at [1329, 410] on icon at bounding box center [1328, 407] width 22 height 15
click at [1327, 403] on icon at bounding box center [1328, 407] width 22 height 15
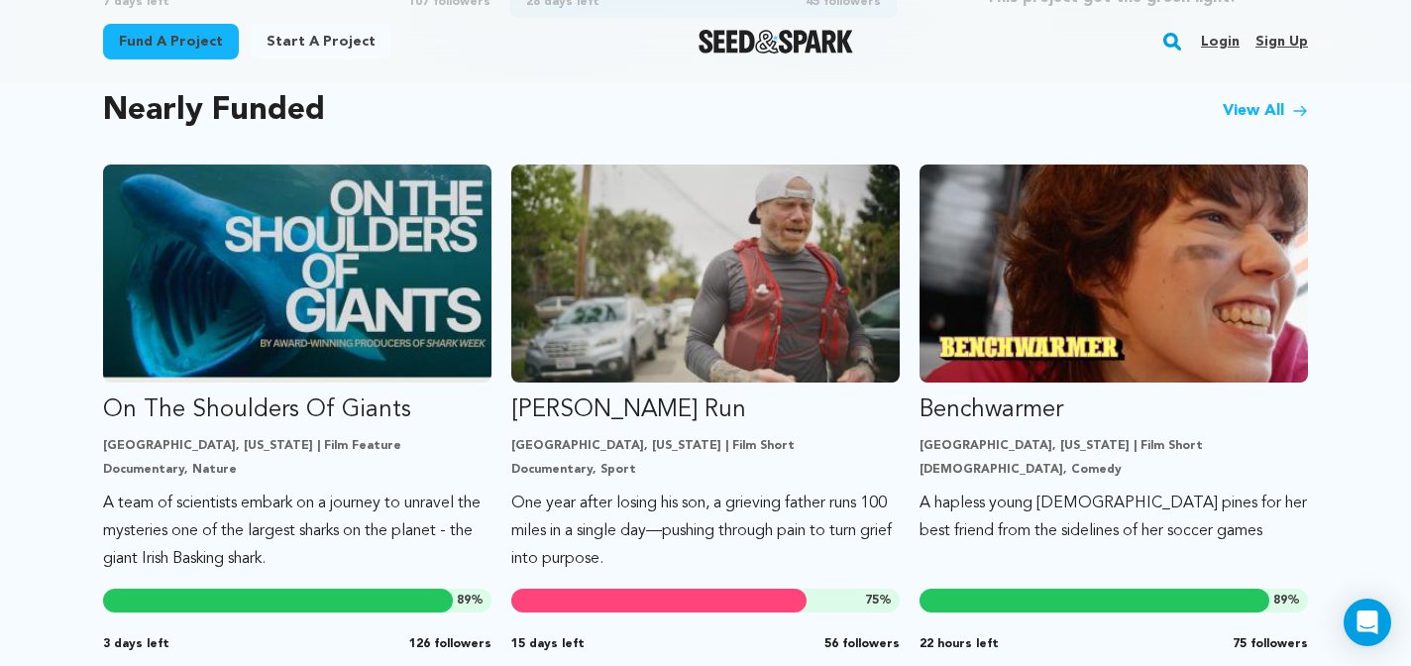
scroll to position [1765, 0]
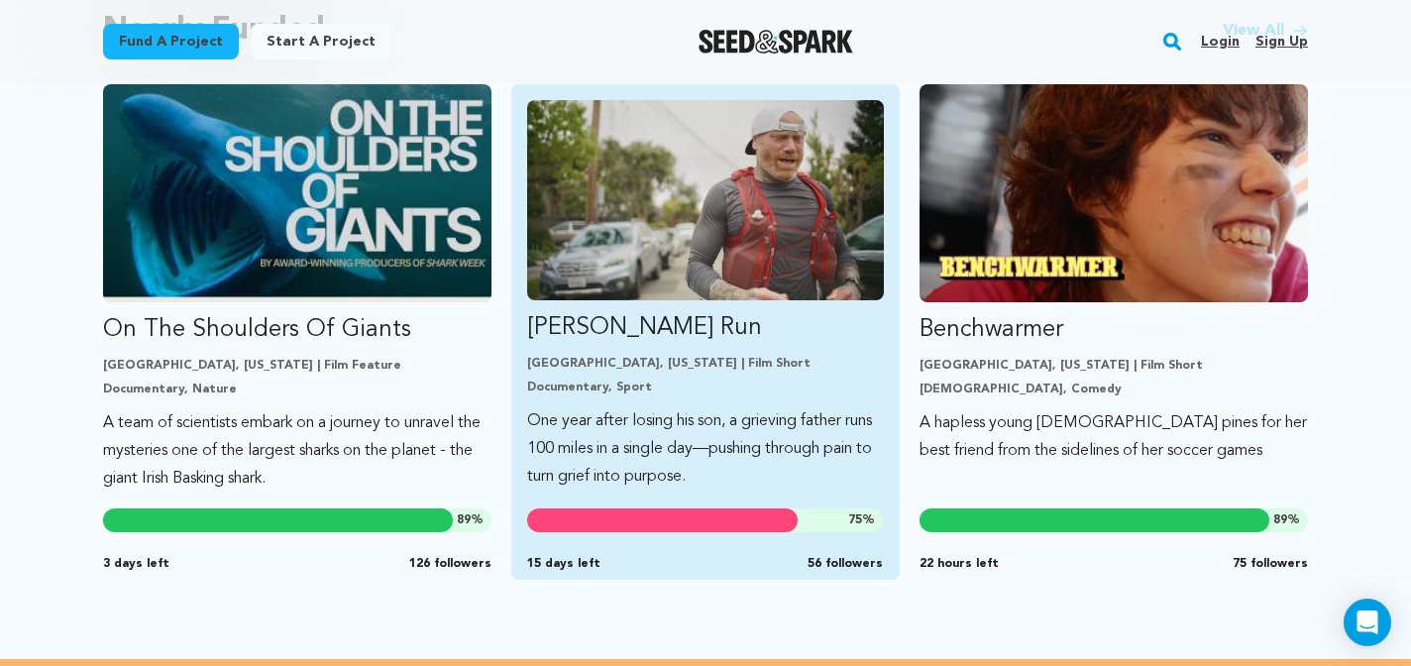
click at [779, 439] on p "One year after losing his son, a grieving father runs 100 miles in a single day…" at bounding box center [705, 448] width 357 height 83
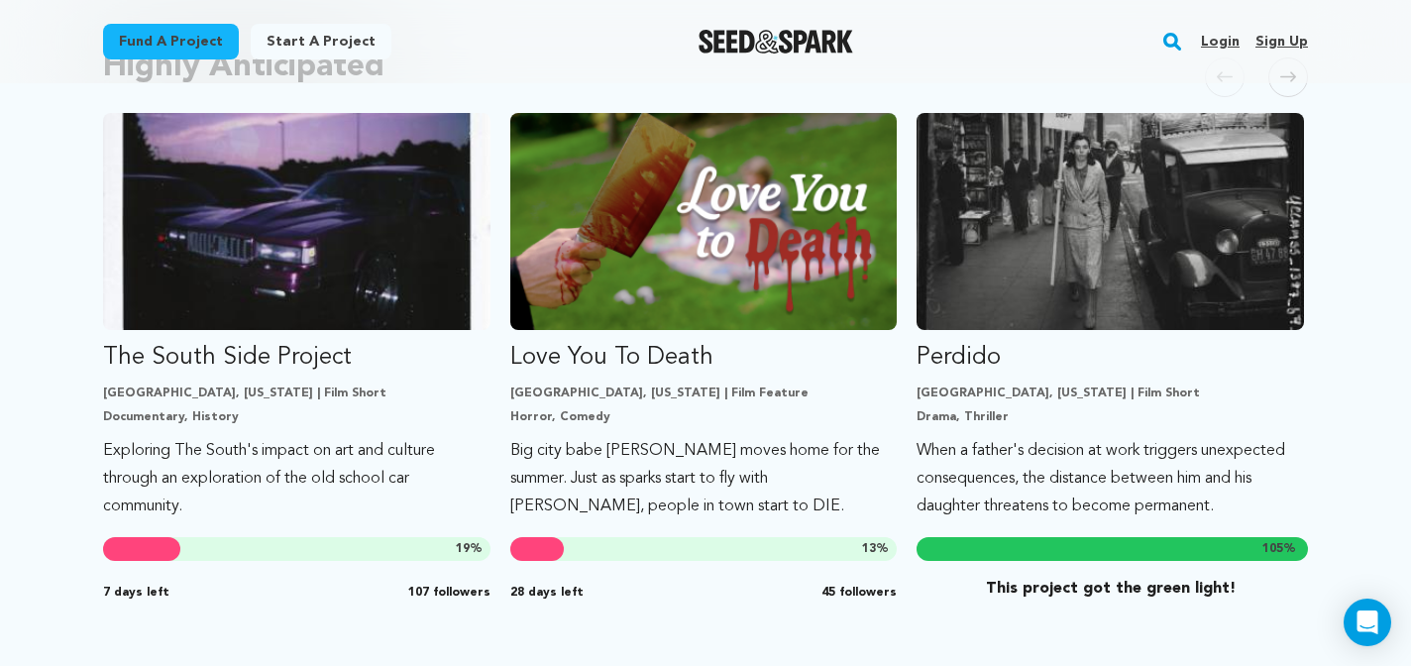
scroll to position [967, 0]
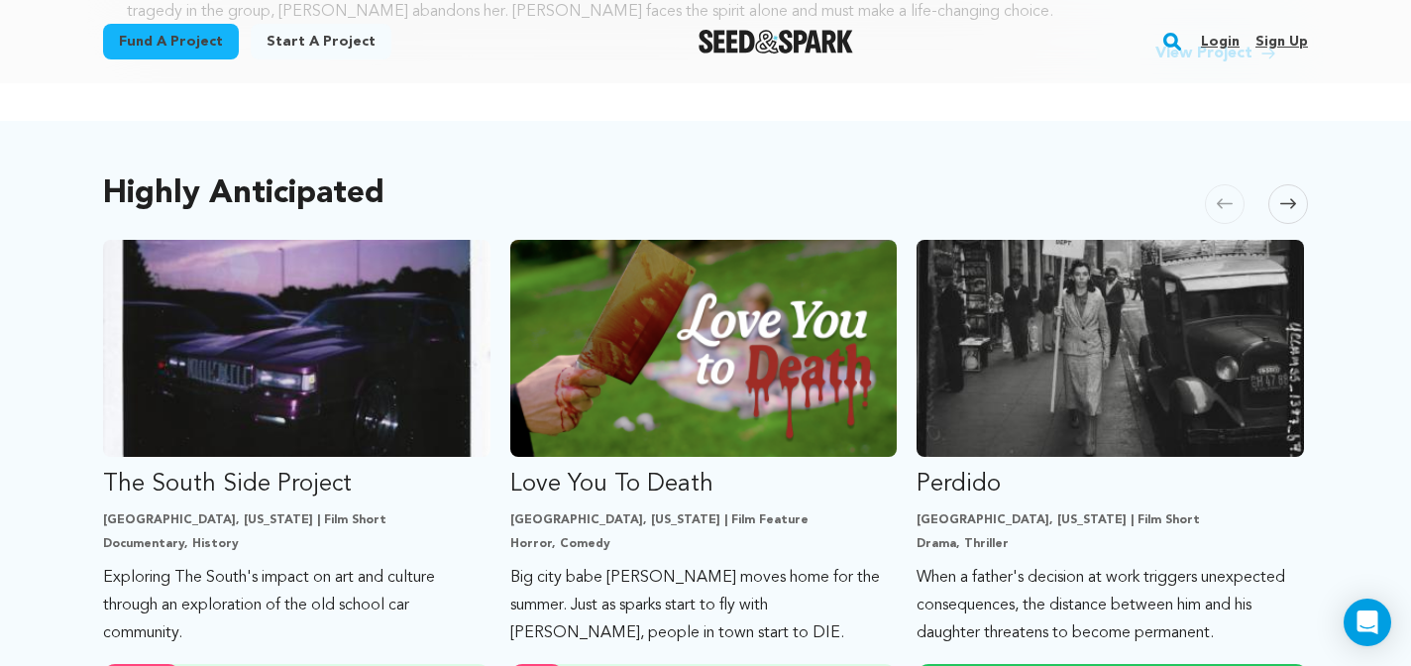
click at [1291, 205] on icon at bounding box center [1289, 203] width 16 height 15
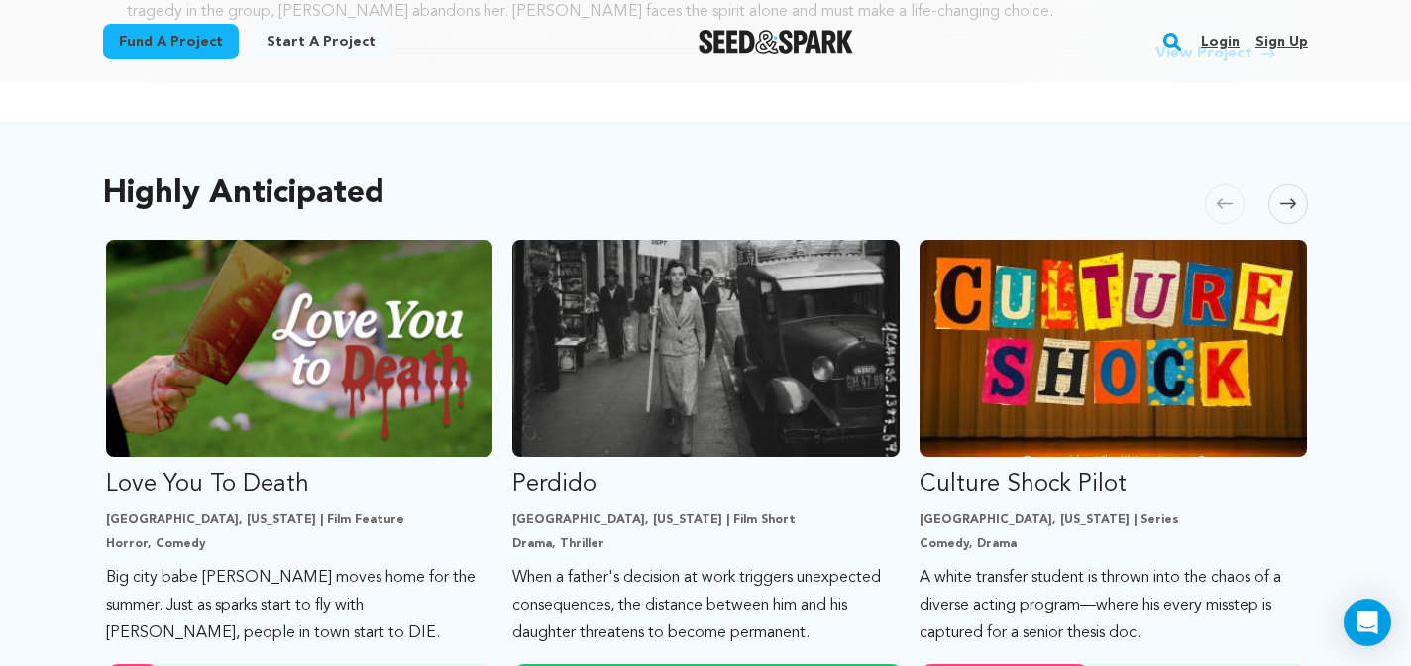
scroll to position [0, 406]
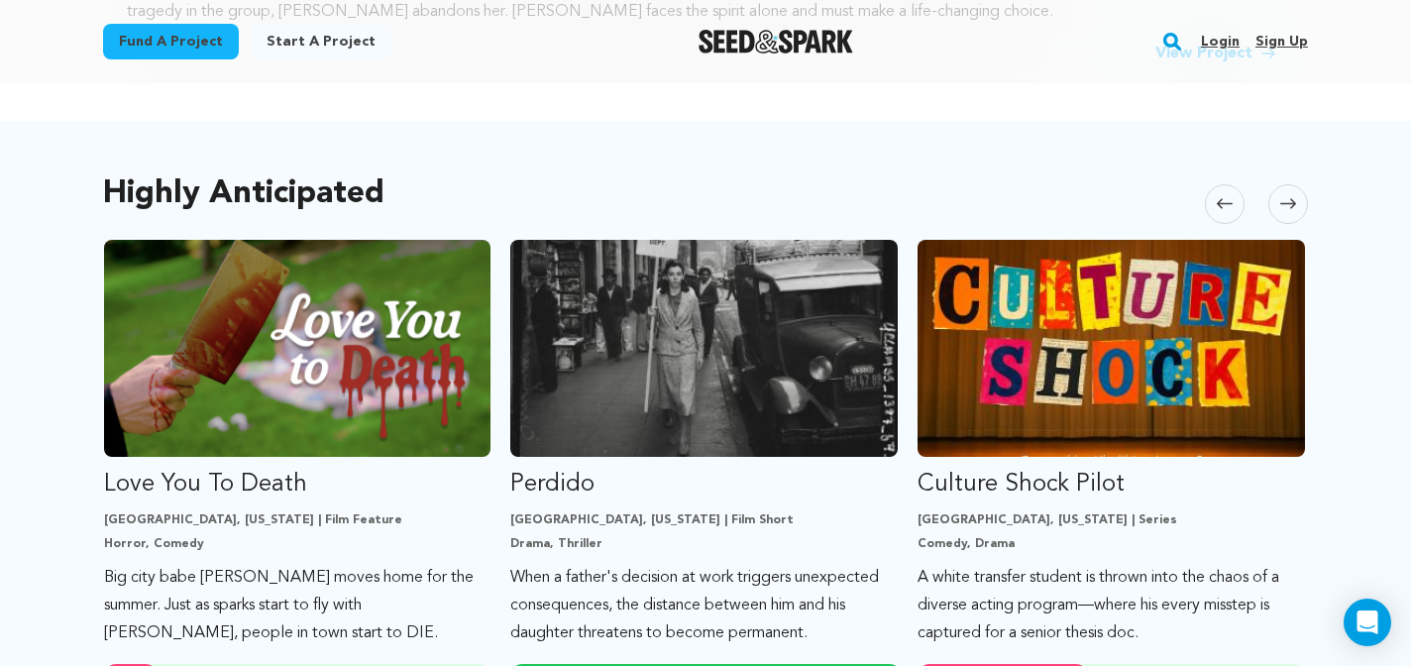
click at [1291, 207] on icon at bounding box center [1289, 204] width 16 height 10
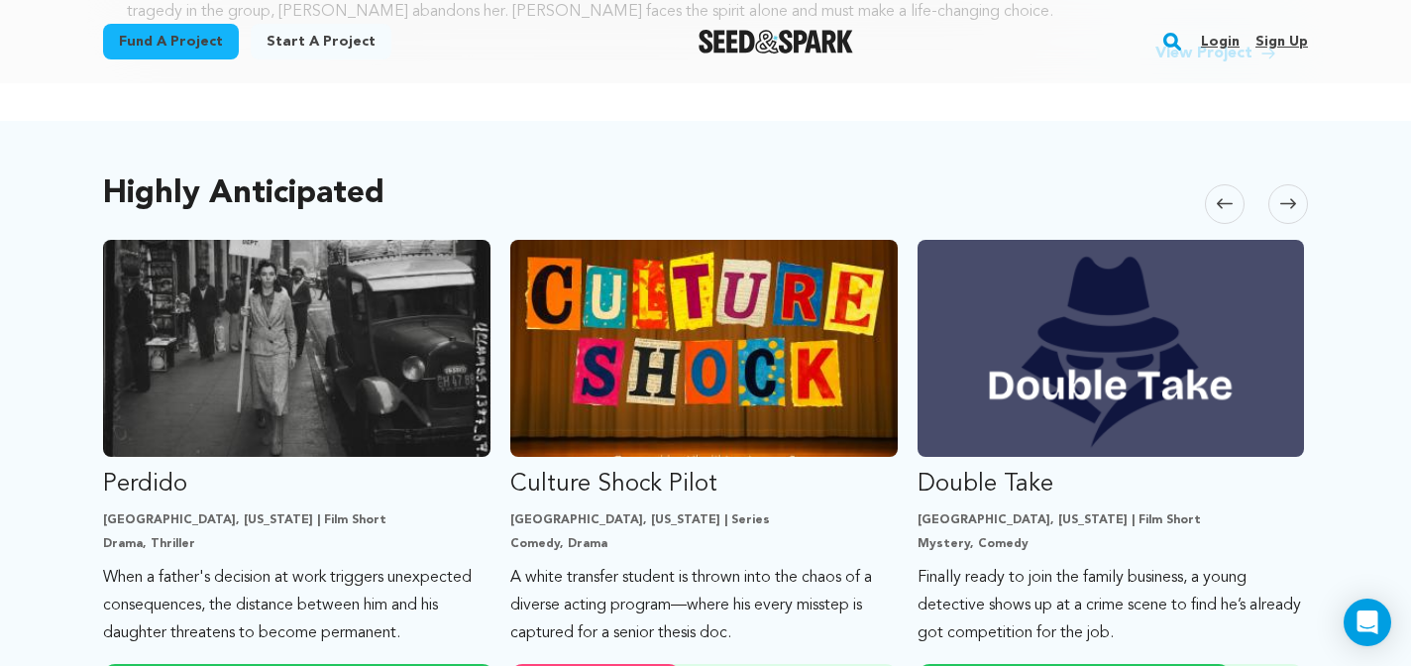
click at [1292, 208] on icon at bounding box center [1289, 203] width 16 height 15
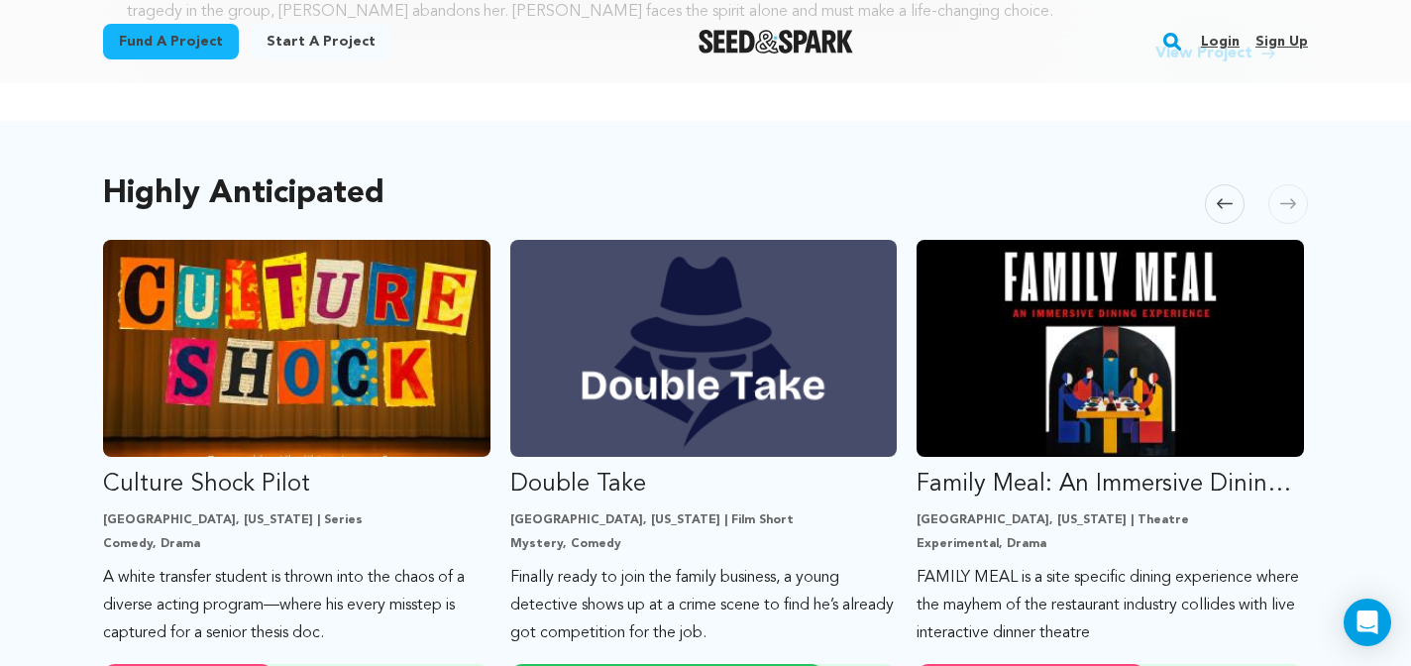
click at [1292, 208] on icon at bounding box center [1289, 203] width 16 height 15
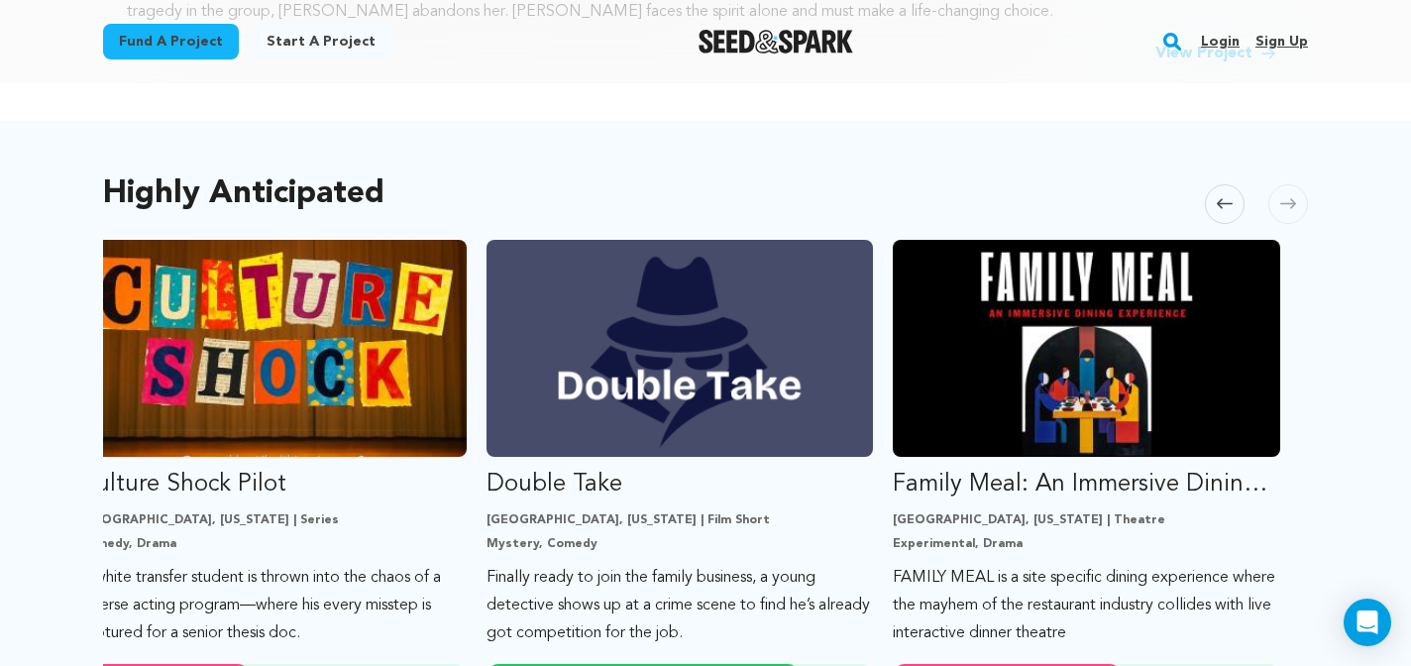
click at [1292, 208] on icon at bounding box center [1289, 203] width 16 height 15
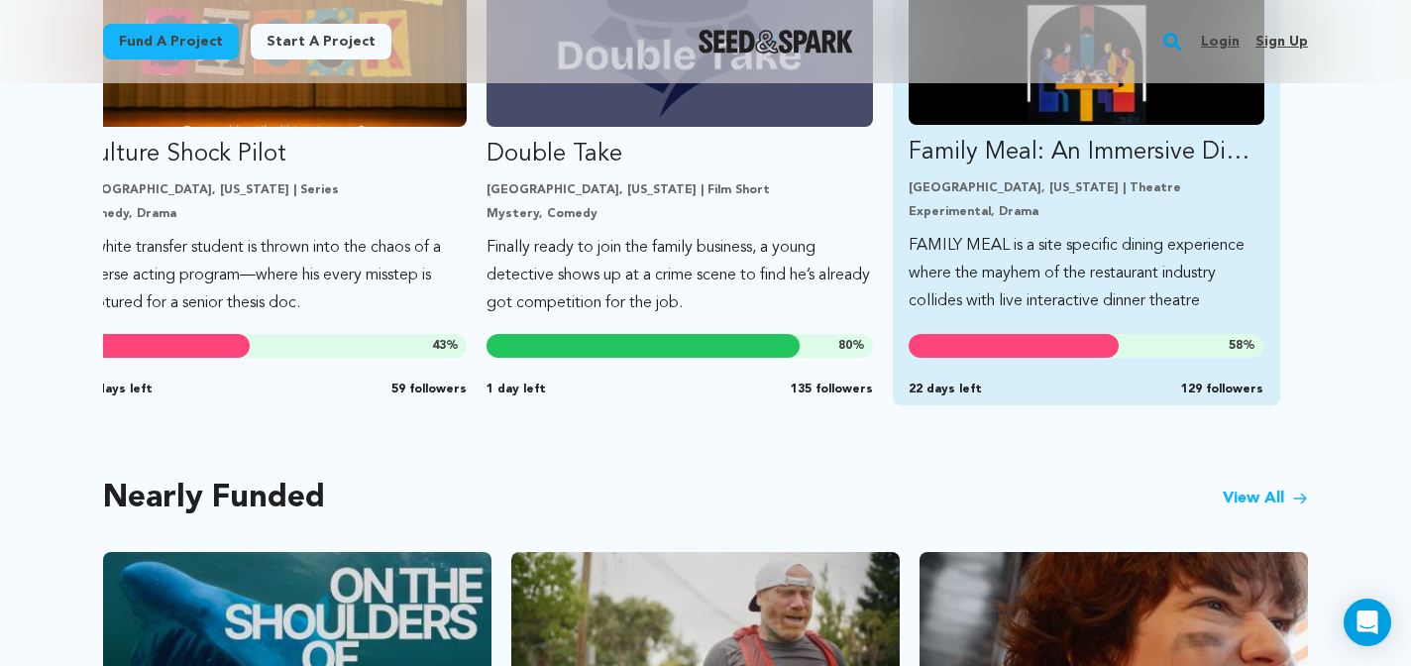
scroll to position [1216, 0]
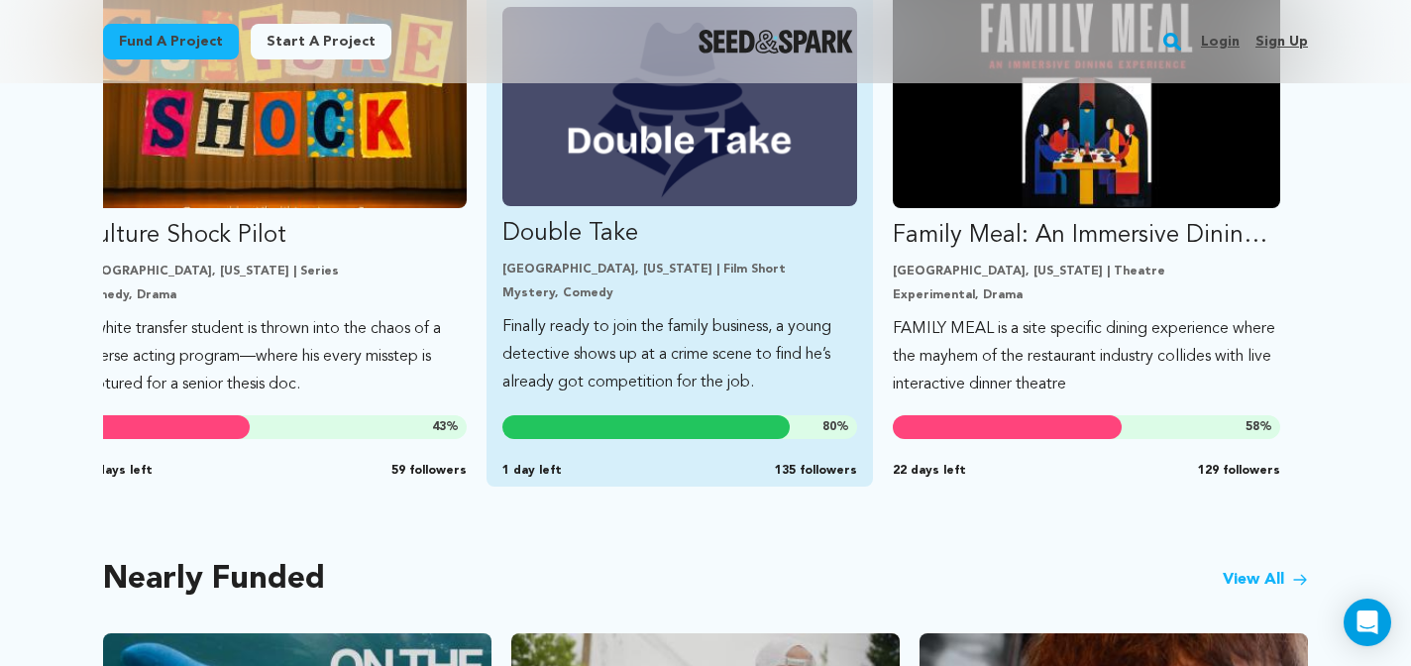
click at [704, 371] on p "Finally ready to join the family business, a young detective shows up at a crim…" at bounding box center [680, 354] width 356 height 83
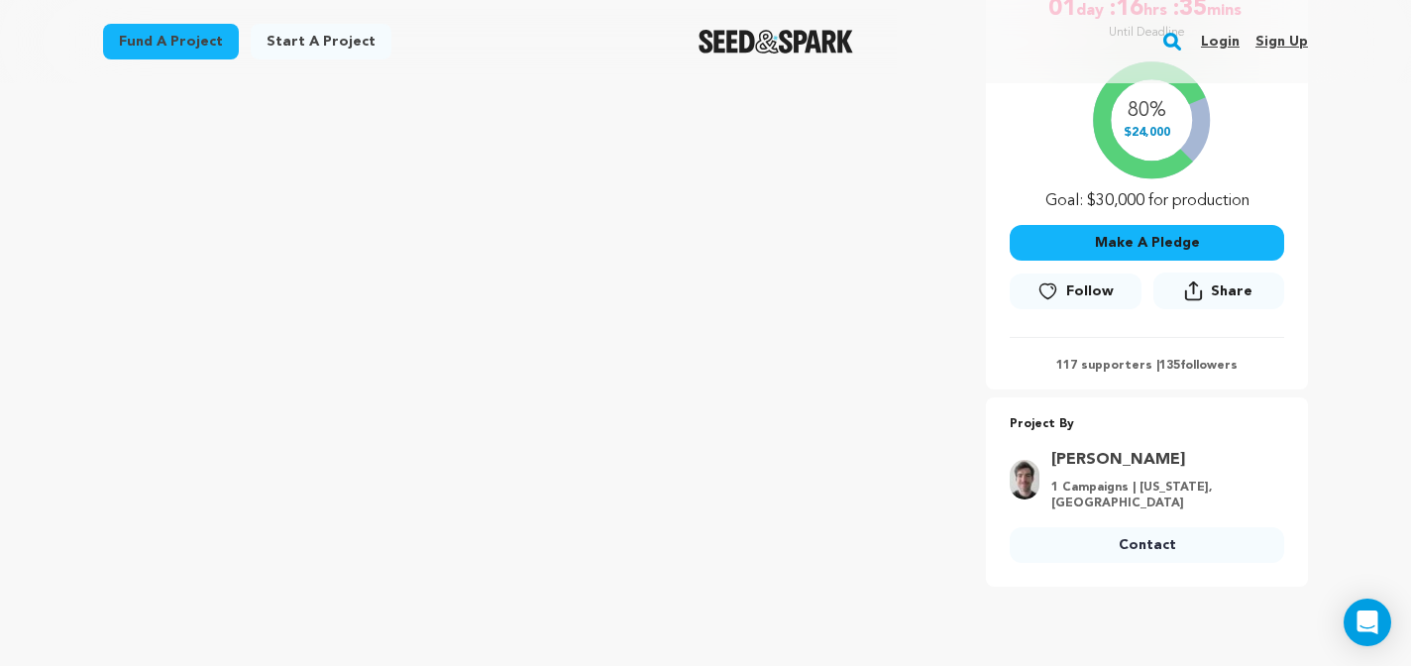
scroll to position [432, 0]
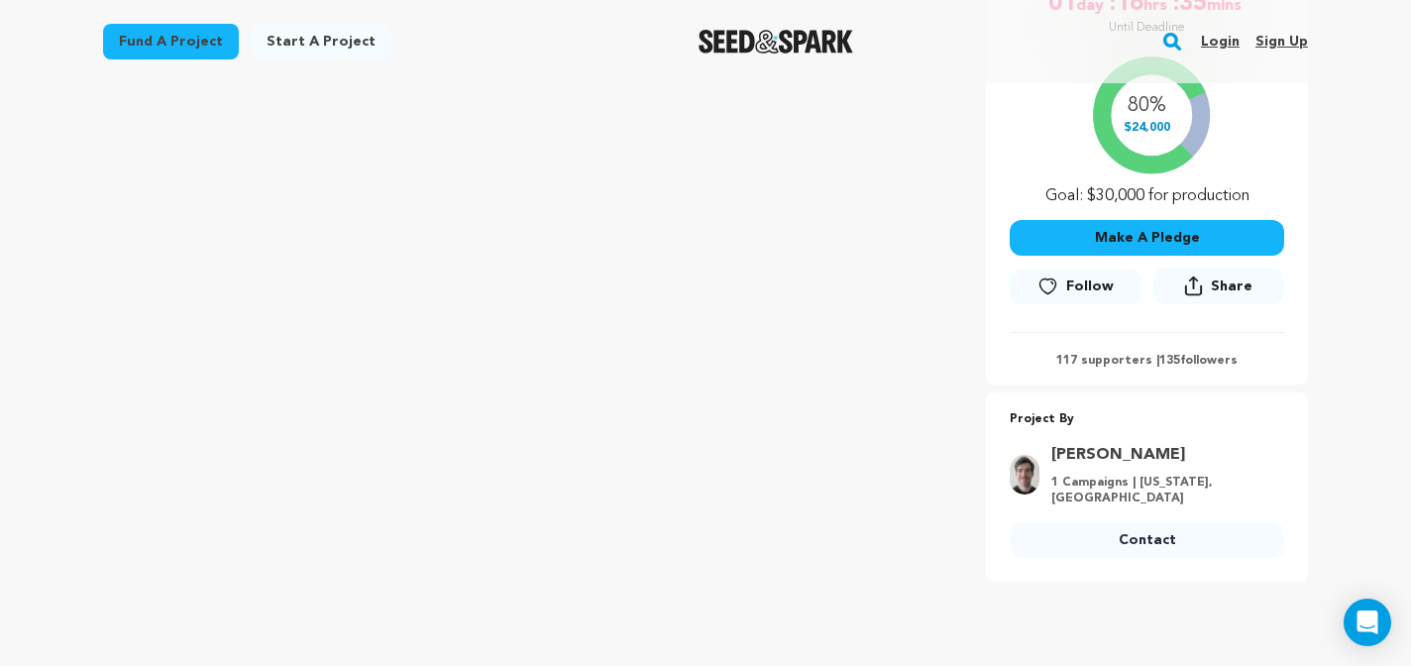
click at [1106, 357] on p "117 supporters | 135 followers" at bounding box center [1147, 361] width 275 height 16
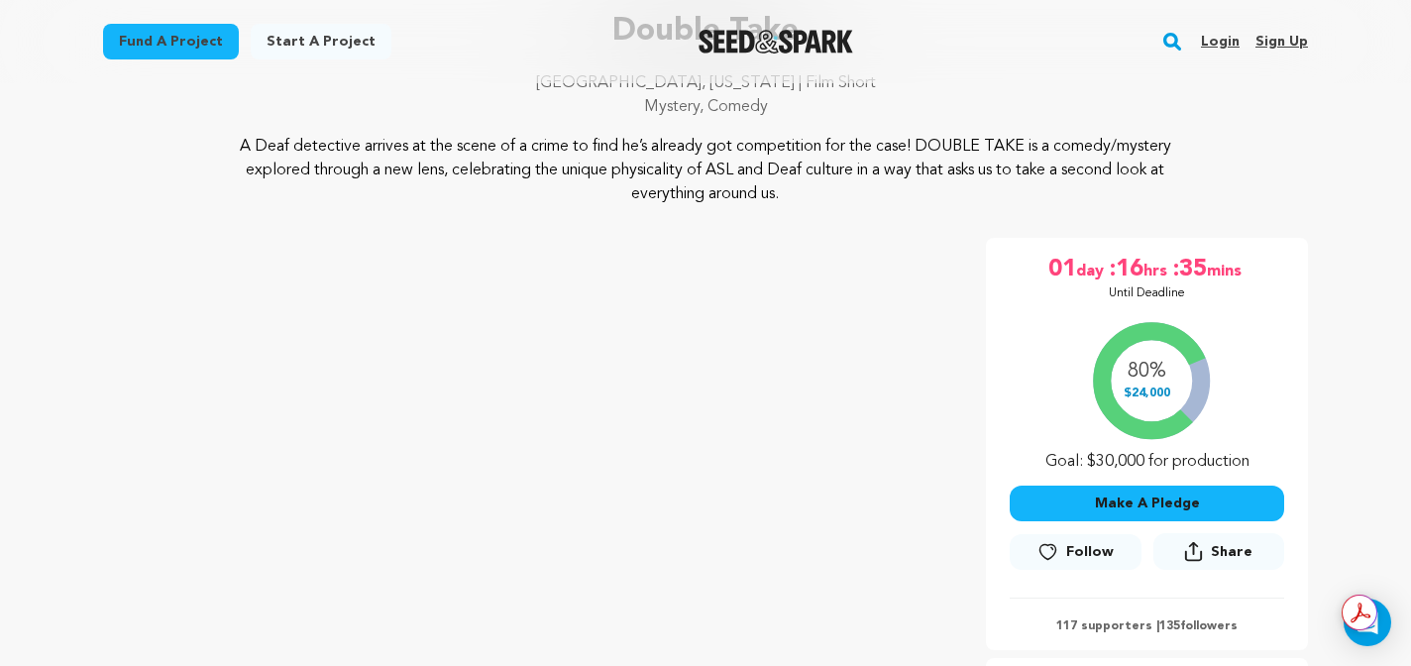
scroll to position [0, 0]
